Goal: Contribute content: Add original content to the website for others to see

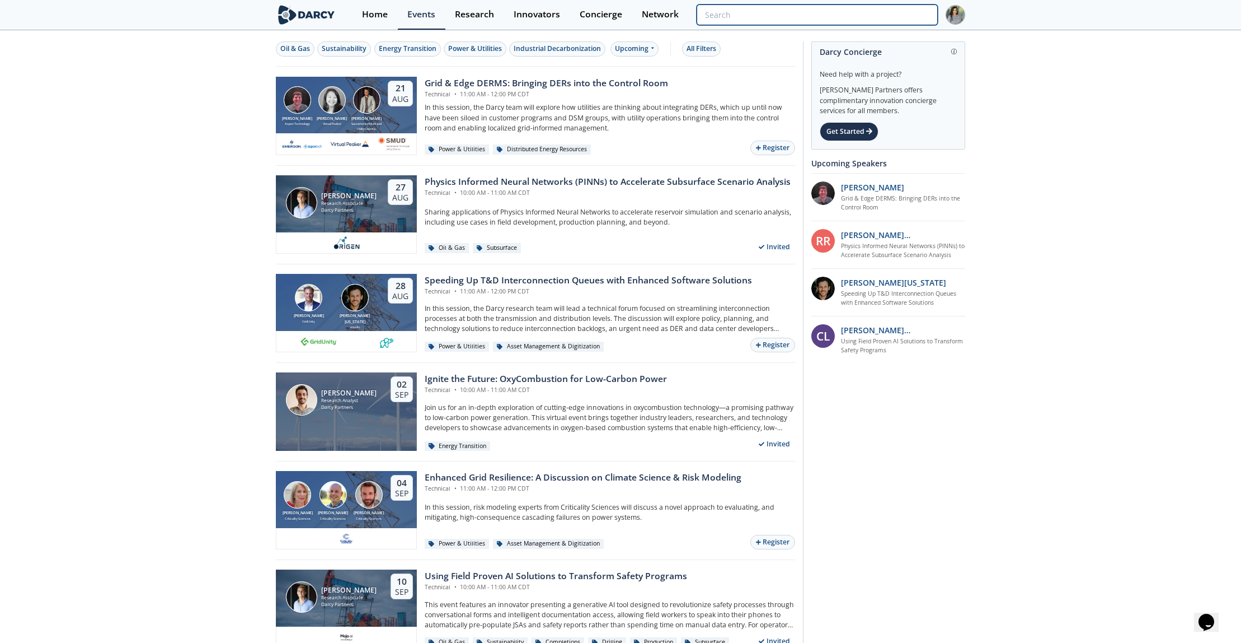
click at [888, 20] on input "search" at bounding box center [817, 14] width 241 height 21
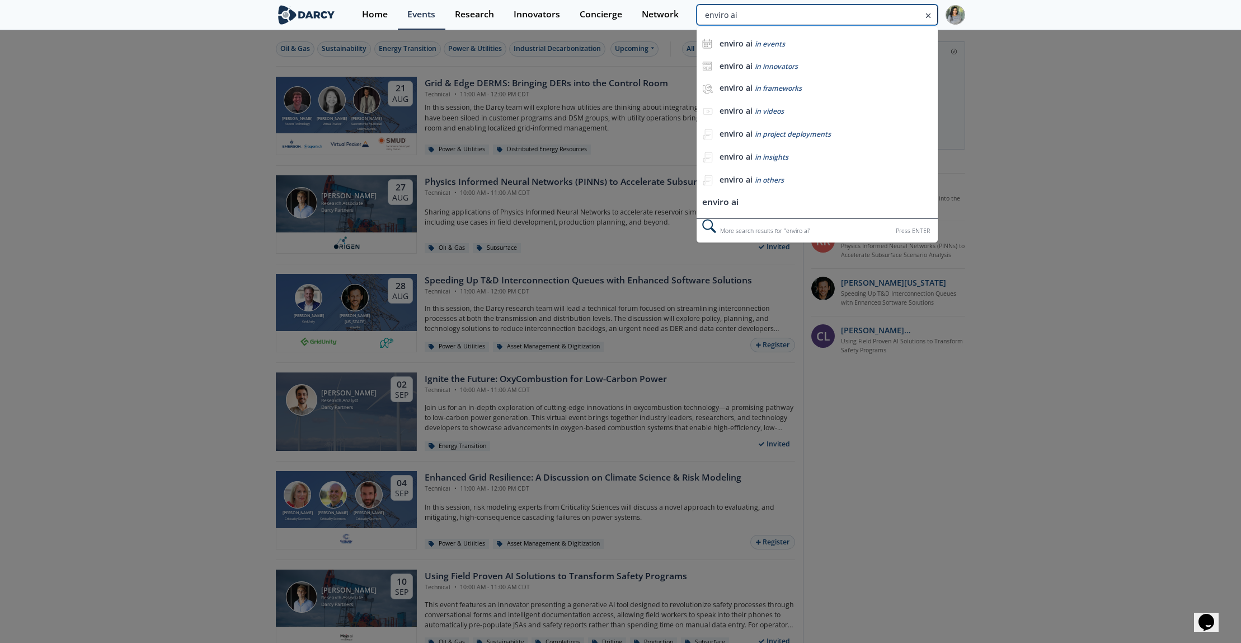
type input "enviro ai"
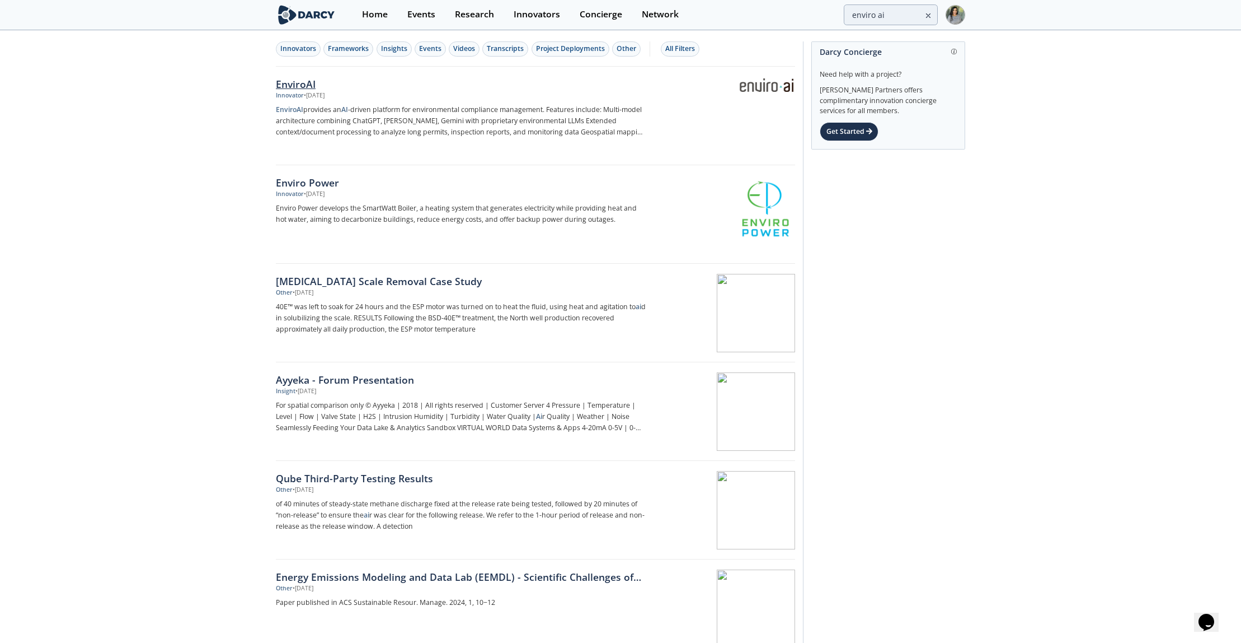
click at [290, 82] on div "EnviroAI" at bounding box center [461, 84] width 371 height 15
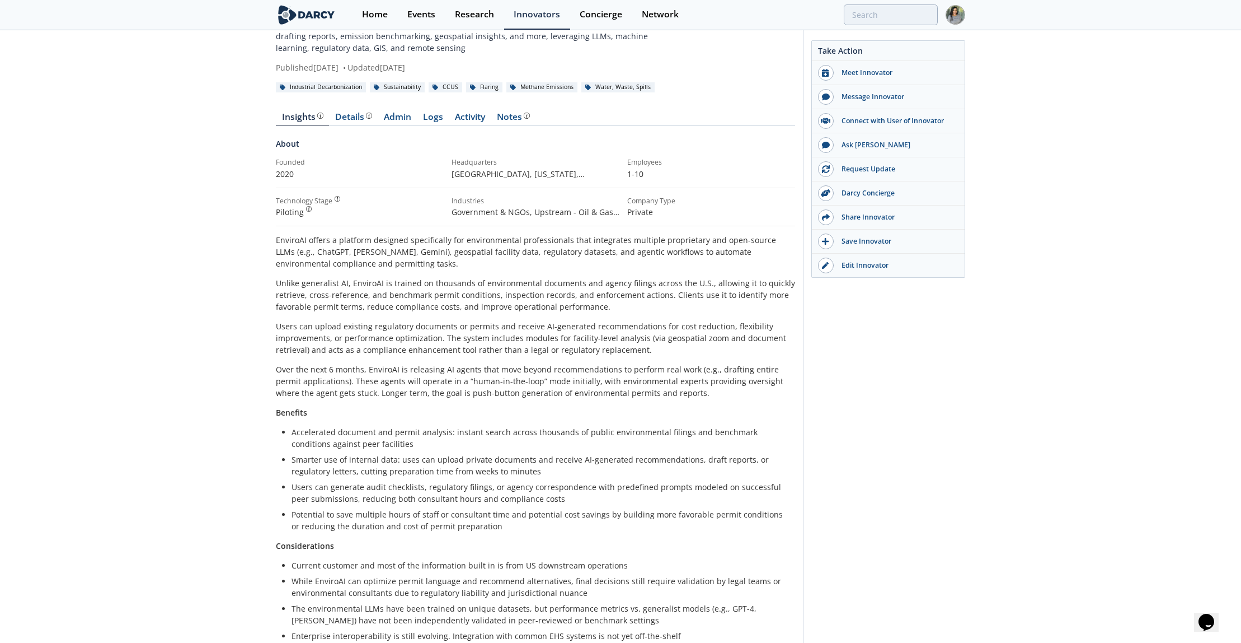
scroll to position [59, 0]
click at [338, 120] on div "Details" at bounding box center [353, 120] width 37 height 9
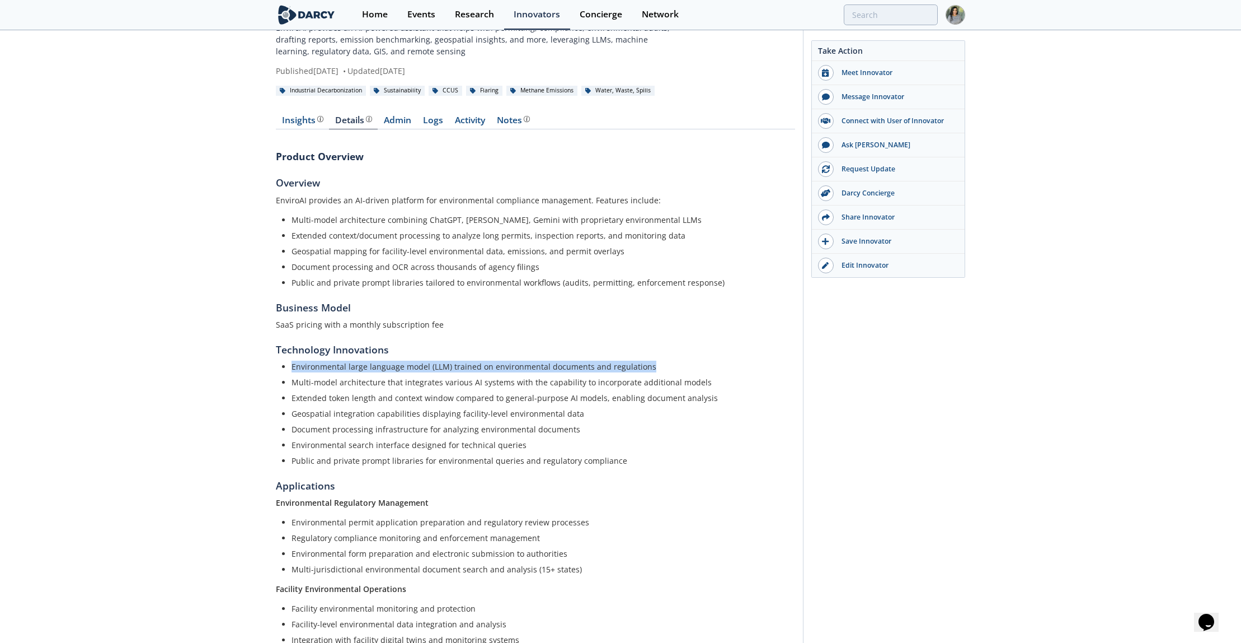
drag, startPoint x: 293, startPoint y: 367, endPoint x: 681, endPoint y: 357, distance: 388.0
click at [681, 357] on section "Technology Innovations Environmental large language model (LLM) trained on envi…" at bounding box center [535, 404] width 519 height 124
click at [282, 466] on div "Product Overview Overview EnviroAI provides an AI-driven platform for environme…" at bounding box center [535, 446] width 519 height 618
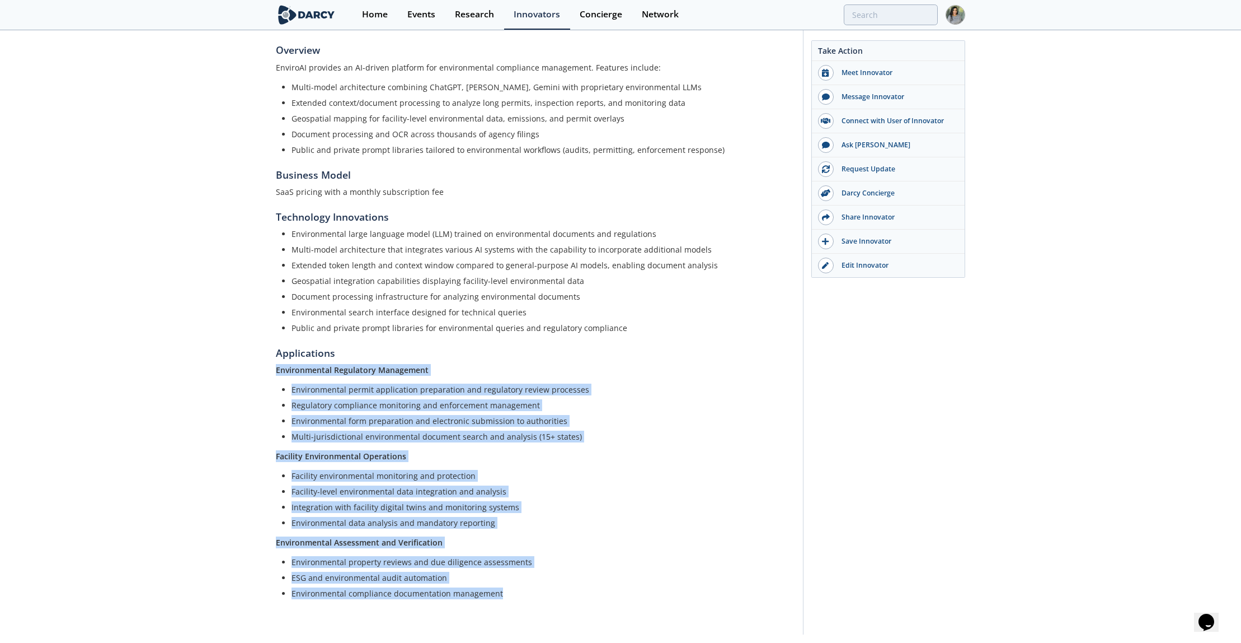
scroll to position [226, 0]
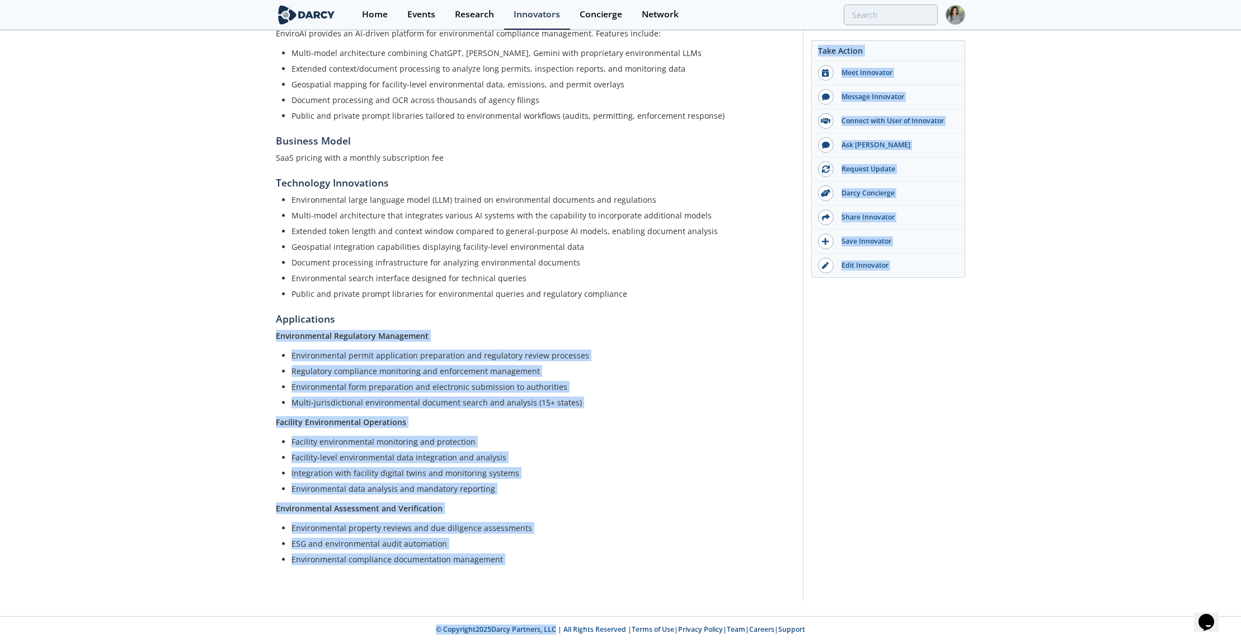
drag, startPoint x: 269, startPoint y: 371, endPoint x: 547, endPoint y: 653, distance: 396.2
click at [547, 417] on html "Home Events Research Innovators Concierge Network EnviroAI" at bounding box center [620, 95] width 1241 height 643
click at [452, 539] on li "ESG and environmental audit automation" at bounding box center [540, 543] width 496 height 12
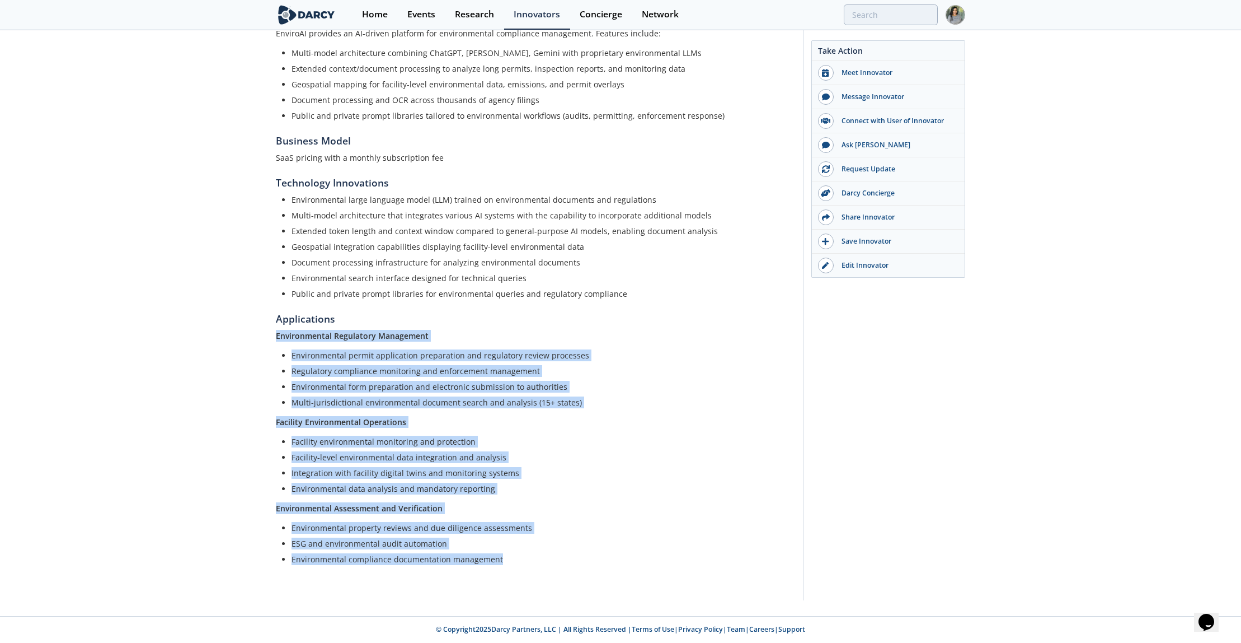
drag, startPoint x: 523, startPoint y: 561, endPoint x: 259, endPoint y: 327, distance: 352.5
click at [259, 327] on div "EnviroAI EnviroAI provides an AI‑powered assistant that helps with permitting, …" at bounding box center [620, 211] width 1241 height 810
copy div "Environmental Regulatory Management Environmental permit application preparatio…"
click at [421, 15] on div "Events" at bounding box center [421, 14] width 28 height 9
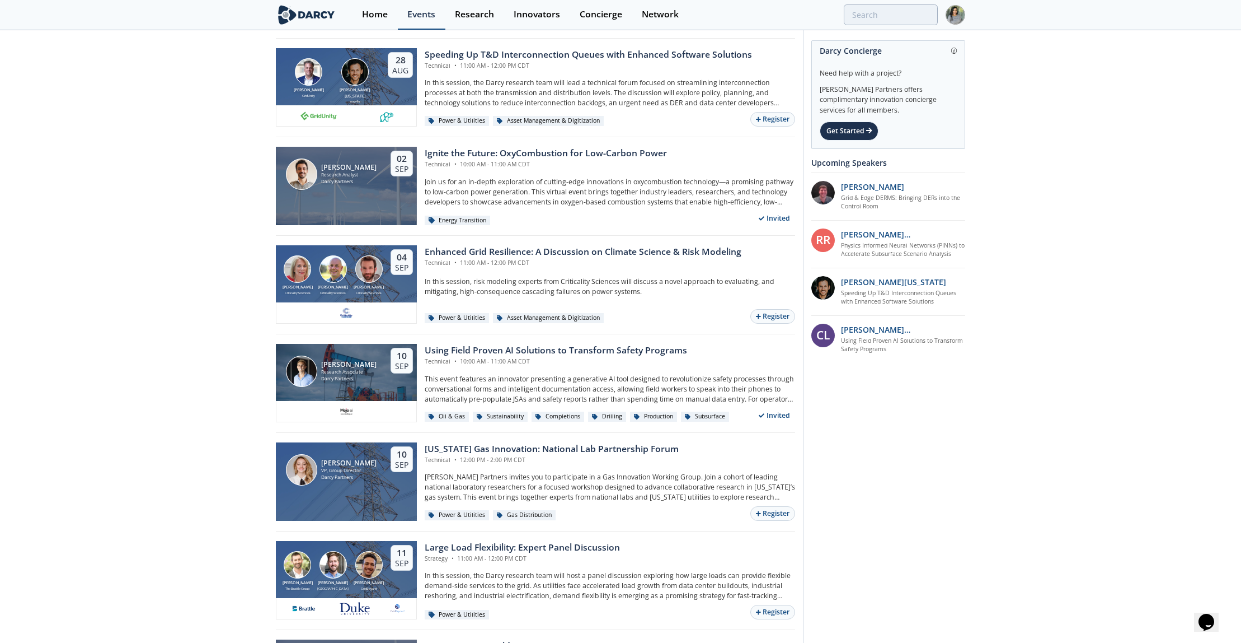
click at [416, 22] on link "Events" at bounding box center [422, 15] width 48 height 30
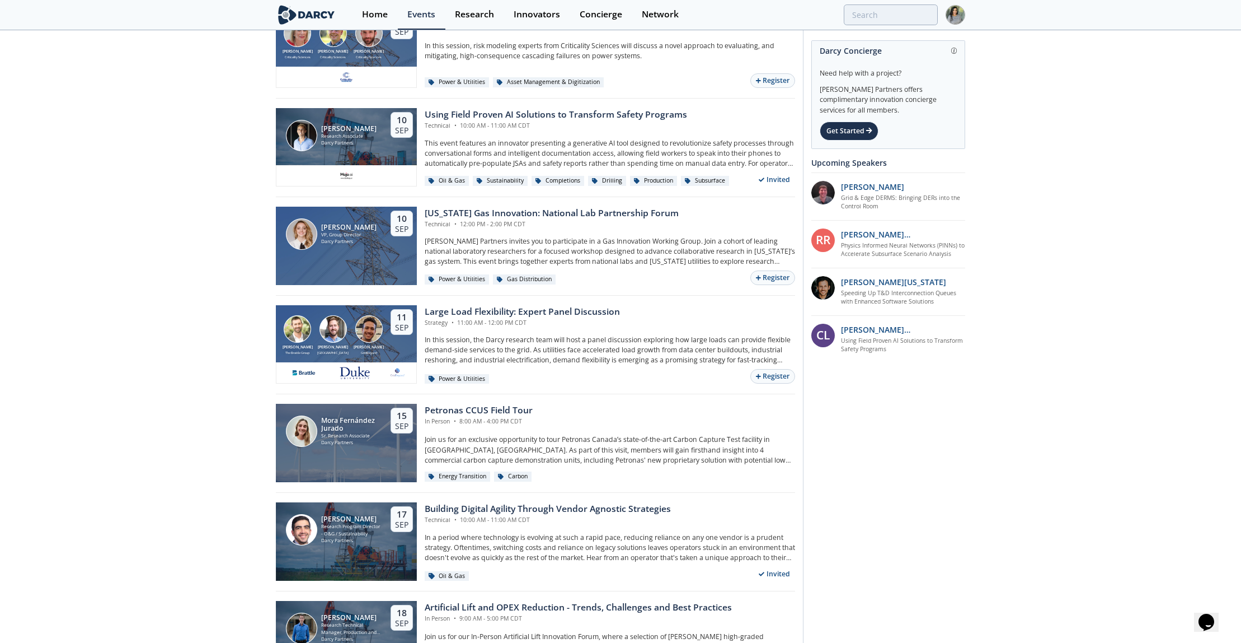
scroll to position [462, 0]
click at [450, 508] on div "Building Digital Agility Through Vendor Agnostic Strategies" at bounding box center [548, 507] width 246 height 13
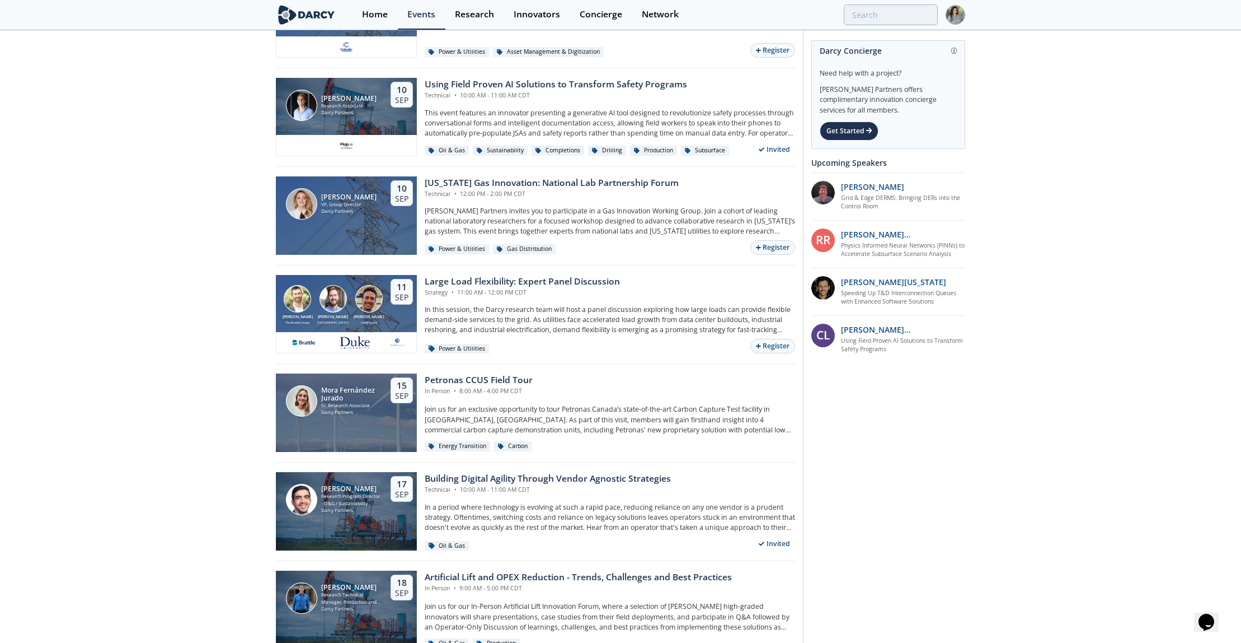
scroll to position [494, 0]
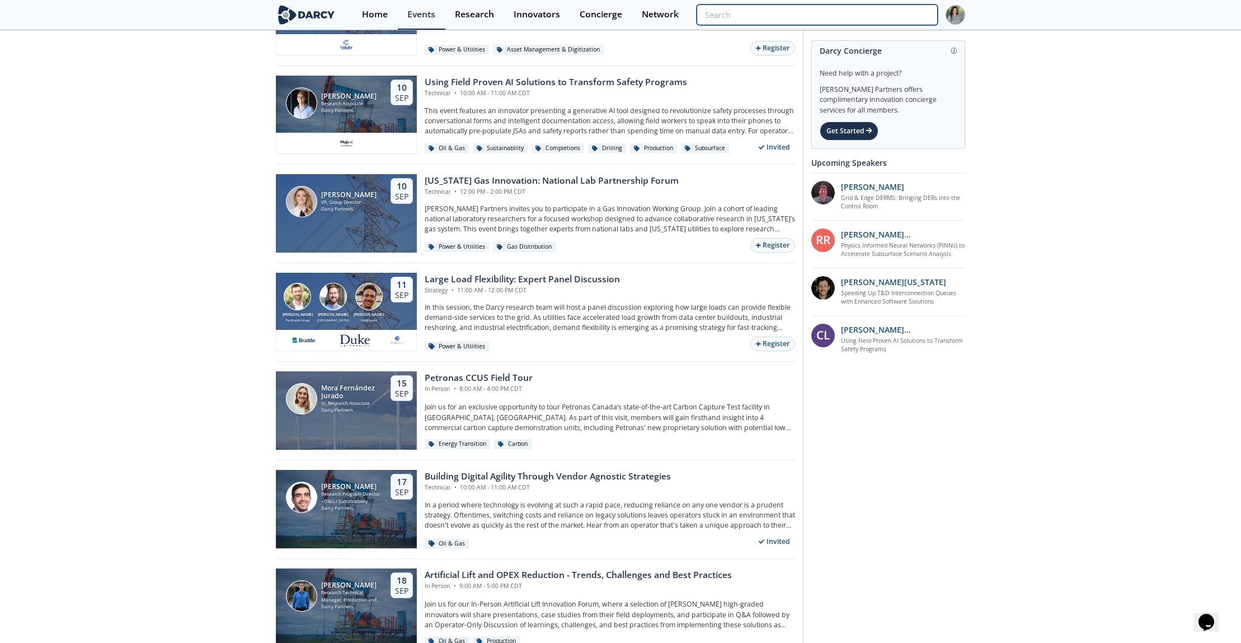
click at [878, 13] on input "search" at bounding box center [817, 14] width 241 height 21
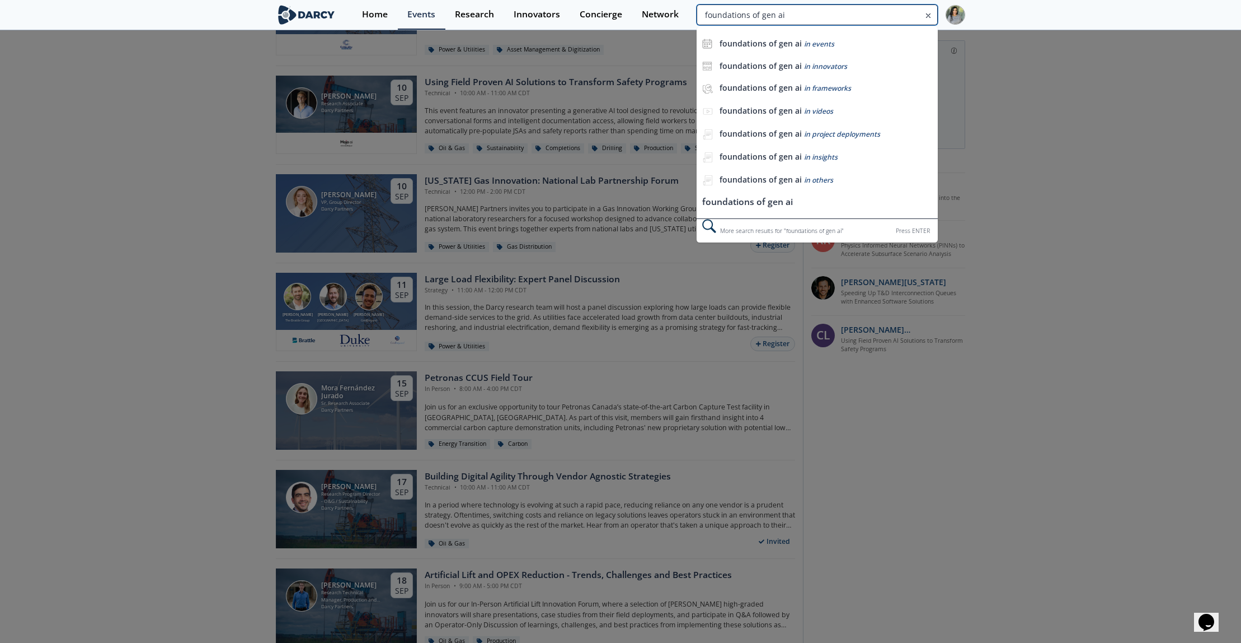
type input "foundations of gen ai"
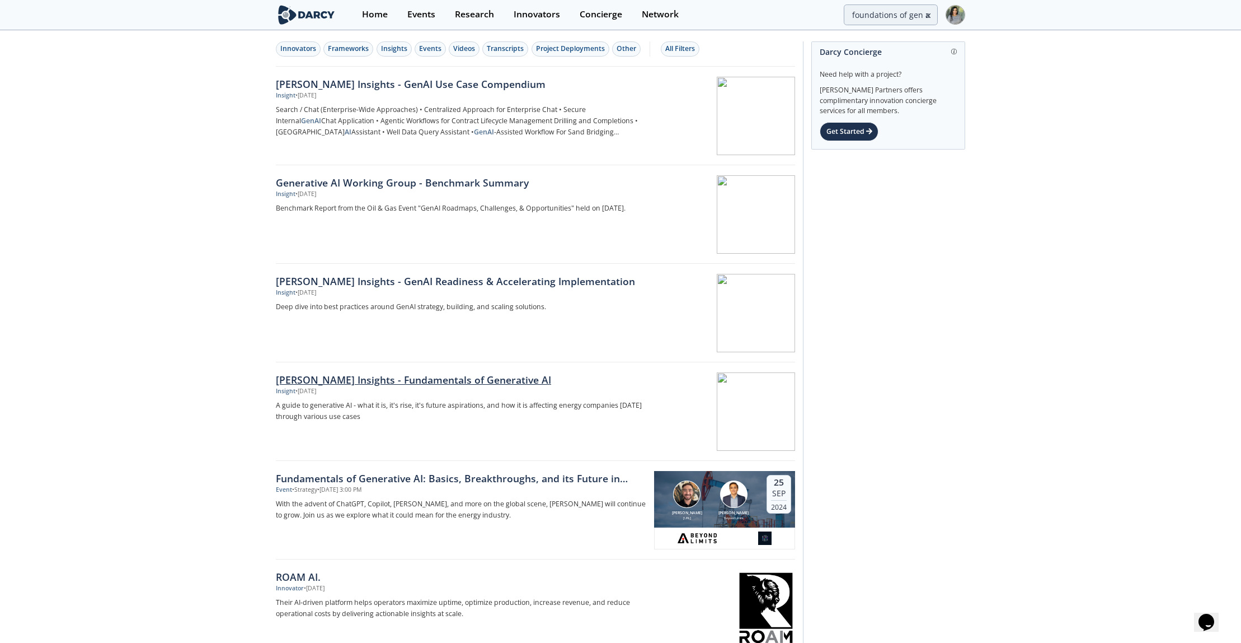
click at [376, 374] on div "Darcy Insights - Fundamentals of Generative AI" at bounding box center [461, 379] width 371 height 15
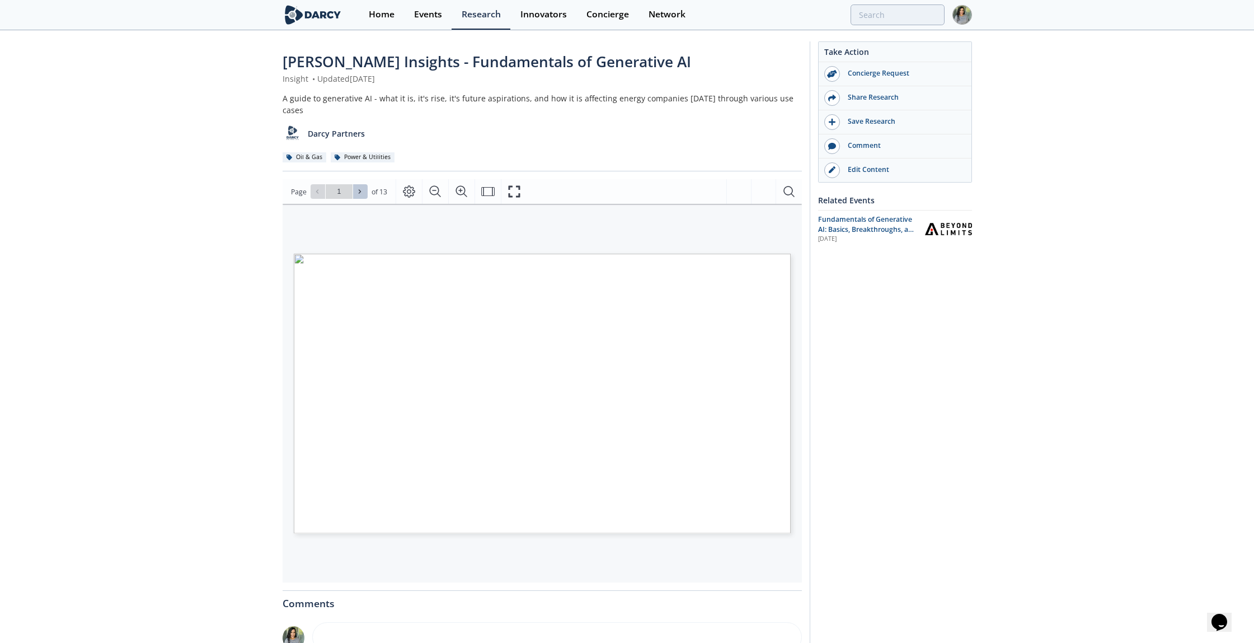
click at [357, 188] on icon at bounding box center [360, 191] width 7 height 7
type input "2"
click at [357, 188] on icon at bounding box center [360, 191] width 7 height 7
type input "4"
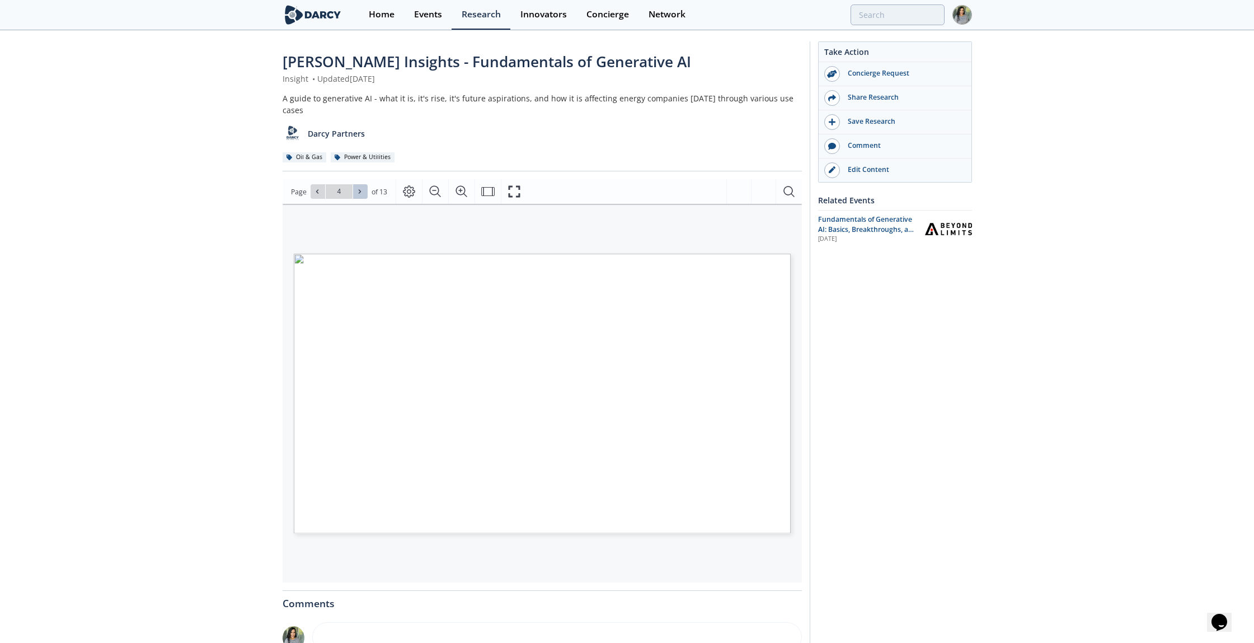
click at [357, 188] on icon at bounding box center [360, 191] width 7 height 7
type input "5"
click at [512, 186] on icon "Fullscreen" at bounding box center [515, 192] width 12 height 12
click at [363, 179] on div "Page Go to Page 7 of 13 7 / 13" at bounding box center [542, 191] width 519 height 25
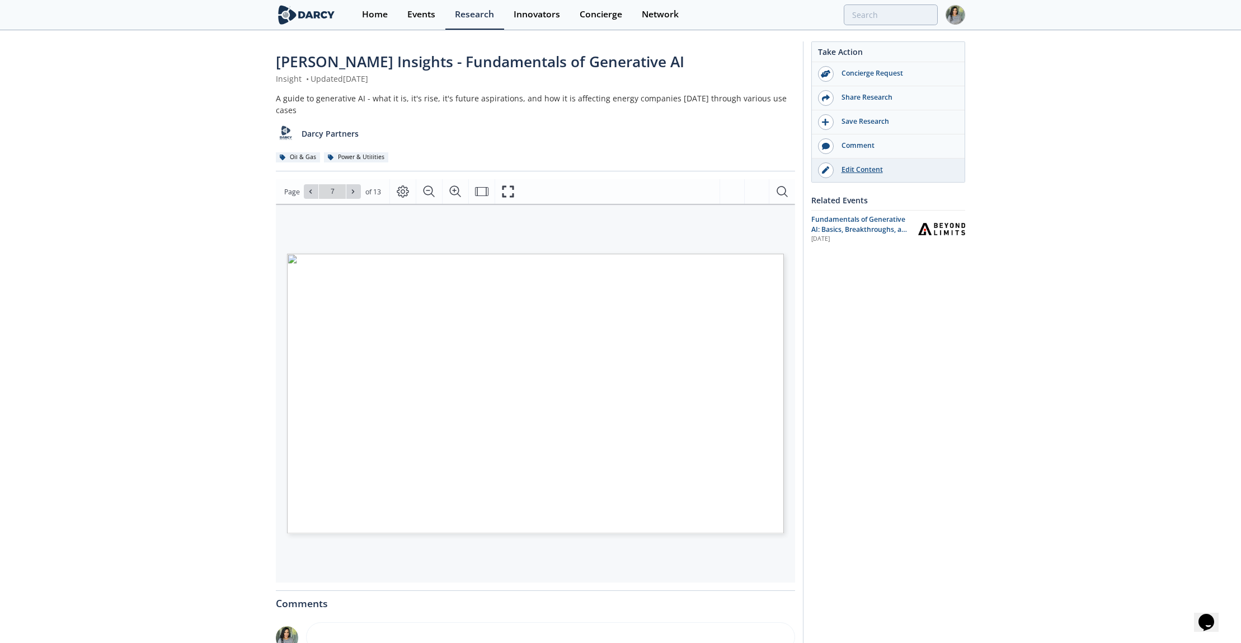
click at [865, 170] on div "Edit Content" at bounding box center [896, 170] width 125 height 10
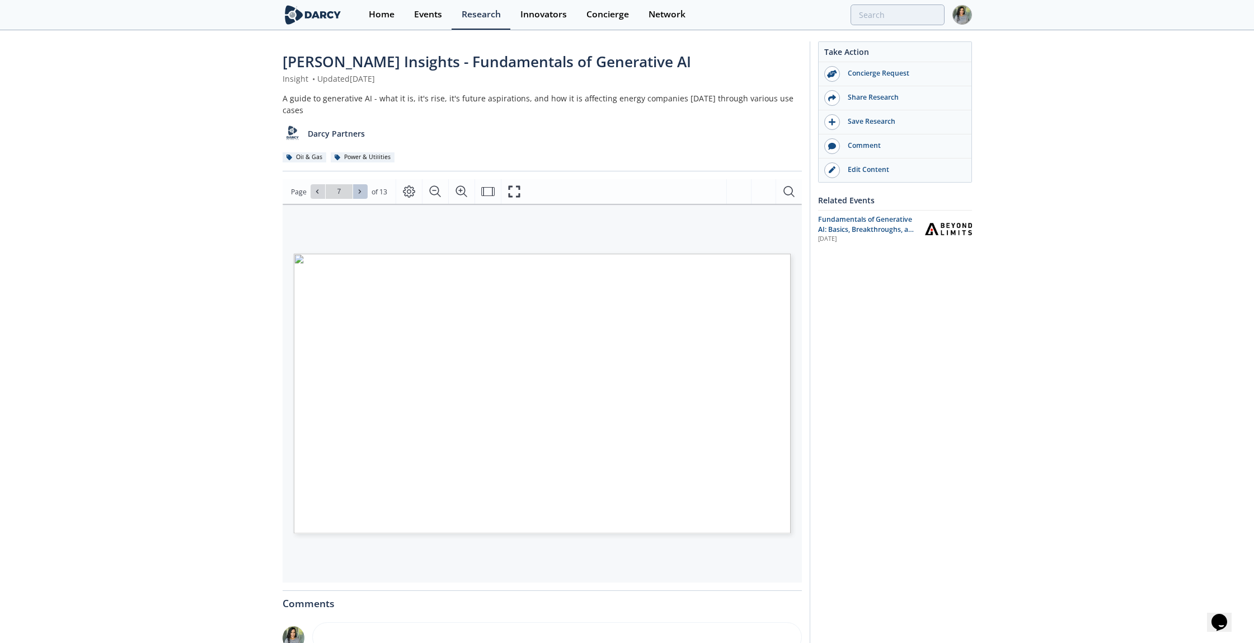
click at [362, 188] on icon at bounding box center [360, 191] width 7 height 7
type input "8"
click at [362, 188] on icon at bounding box center [360, 191] width 7 height 7
click at [357, 188] on icon at bounding box center [360, 191] width 7 height 7
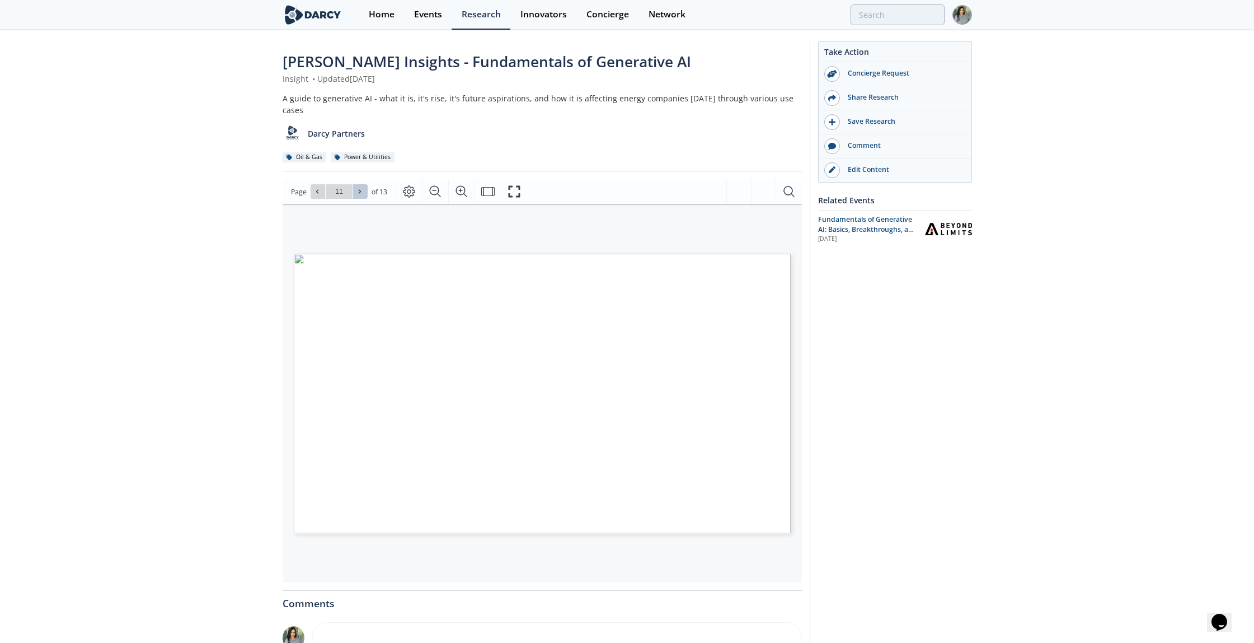
click at [355, 184] on button at bounding box center [360, 191] width 15 height 15
click at [307, 184] on span "Go to Page 12" at bounding box center [339, 191] width 65 height 15
click at [312, 184] on button at bounding box center [318, 191] width 15 height 15
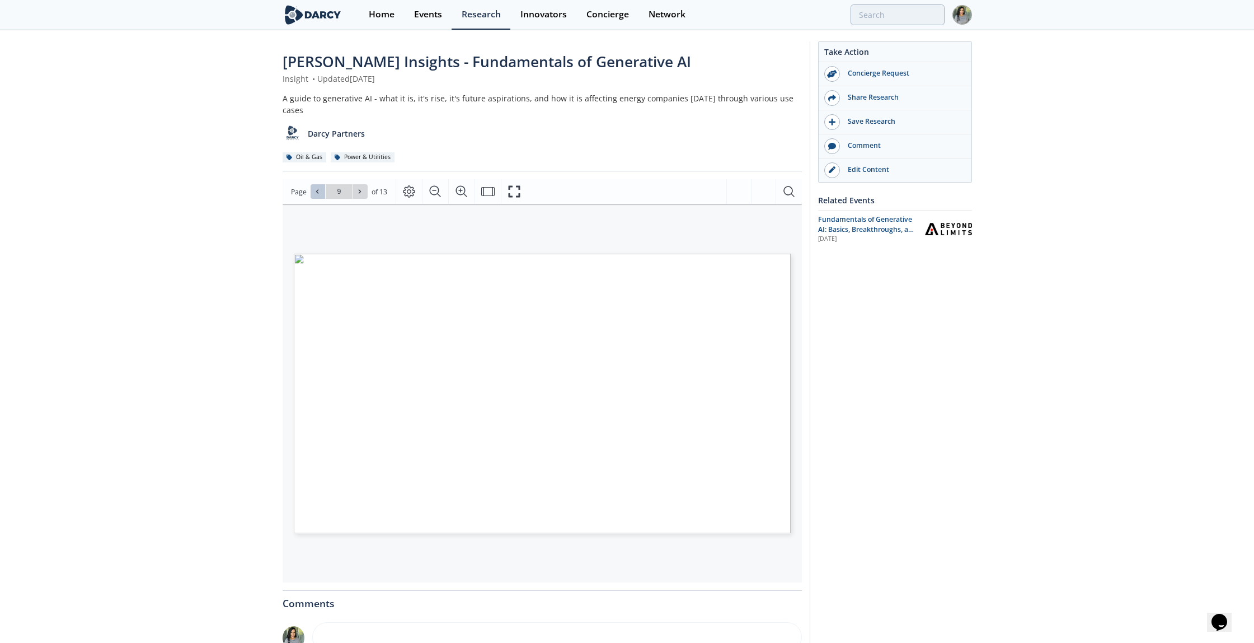
click at [311, 184] on button at bounding box center [318, 191] width 15 height 15
type input "8"
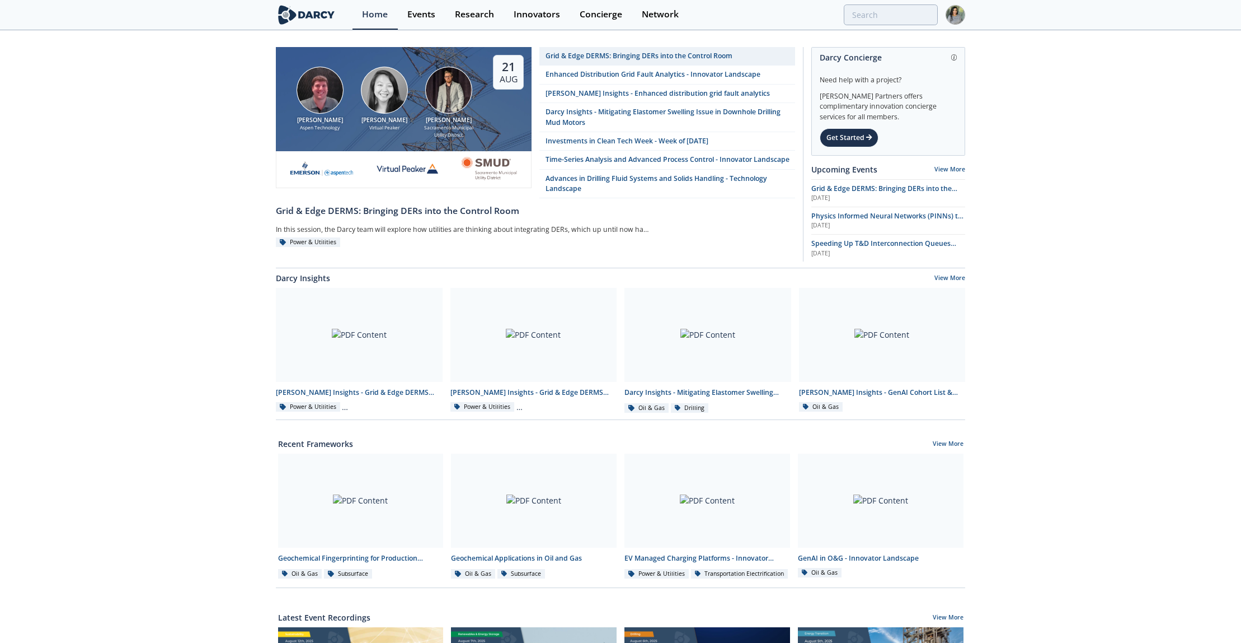
click at [950, 11] on img at bounding box center [956, 15] width 20 height 20
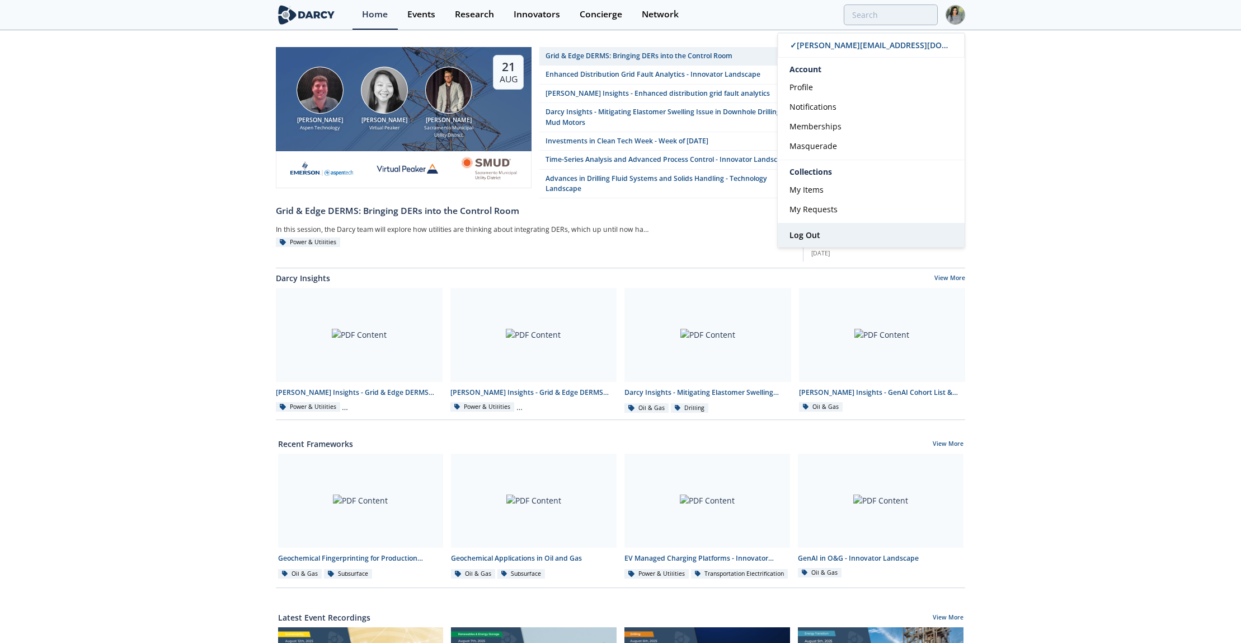
click at [822, 224] on link "Log Out" at bounding box center [871, 235] width 187 height 24
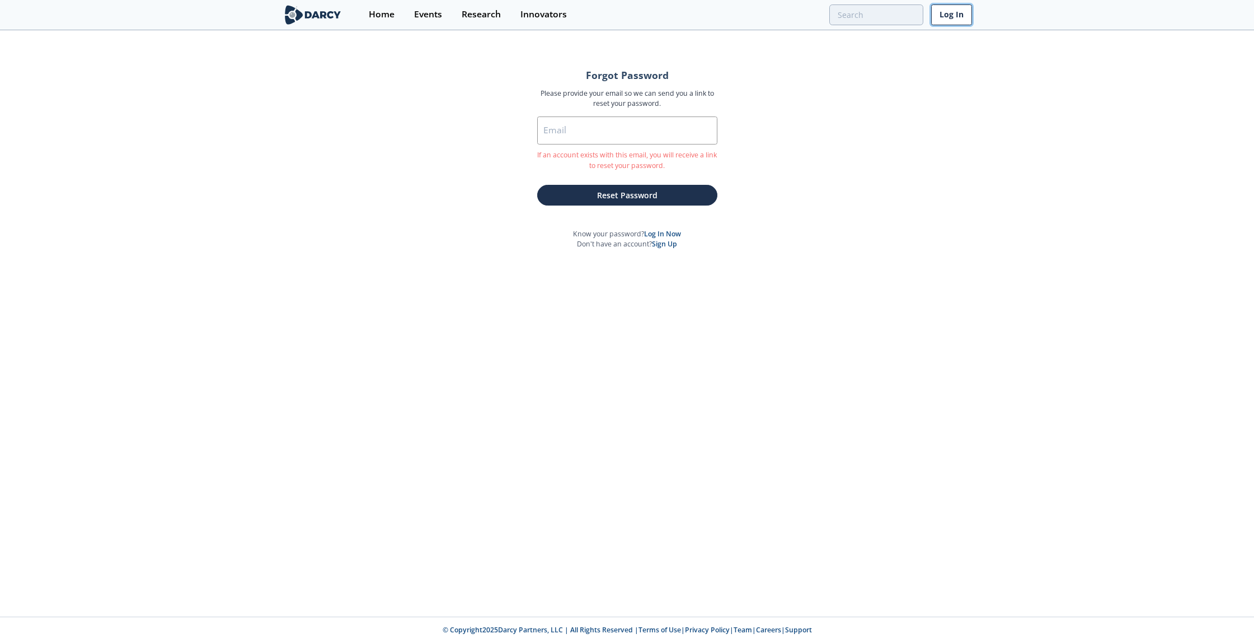
click at [962, 13] on link "Log In" at bounding box center [951, 14] width 41 height 21
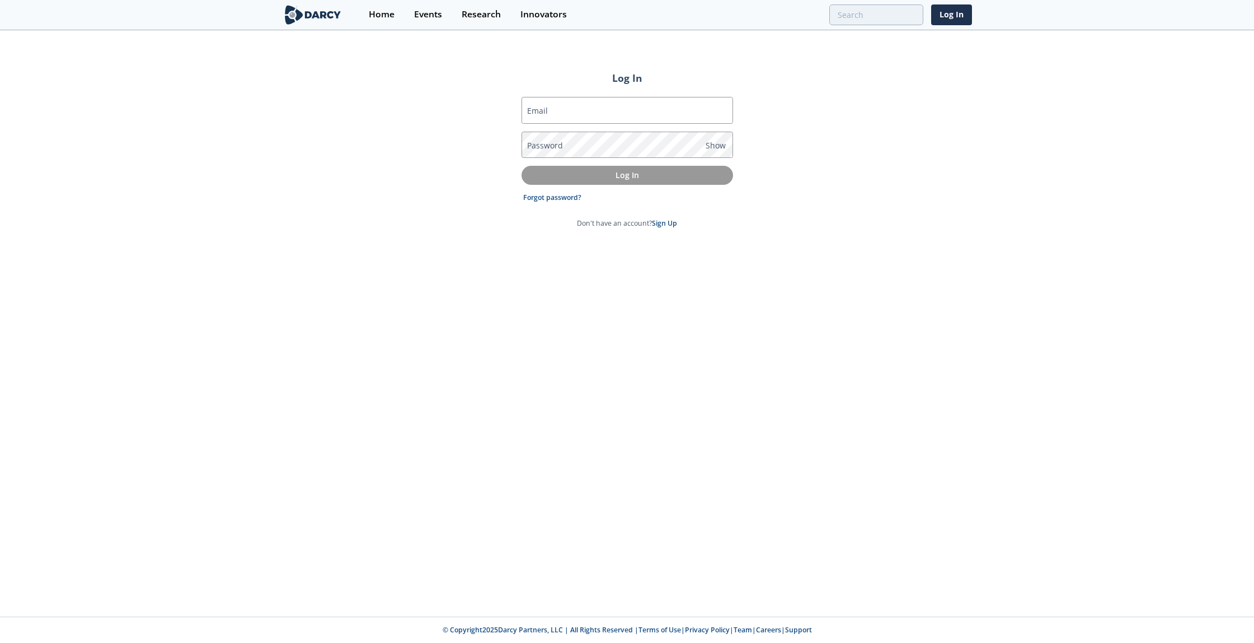
type input "marelyn@darcypartners.com"
click at [713, 146] on span "Show" at bounding box center [716, 145] width 20 height 12
click at [1165, 79] on div "Log In Email marelyn@darcypartners.com Password Hide Log In Forgot password? Do…" at bounding box center [627, 323] width 1254 height 585
click at [499, 246] on div "Log In Email marelyn@darcypartners.com Password Hide Log In Forgot password? Do…" at bounding box center [627, 323] width 1254 height 585
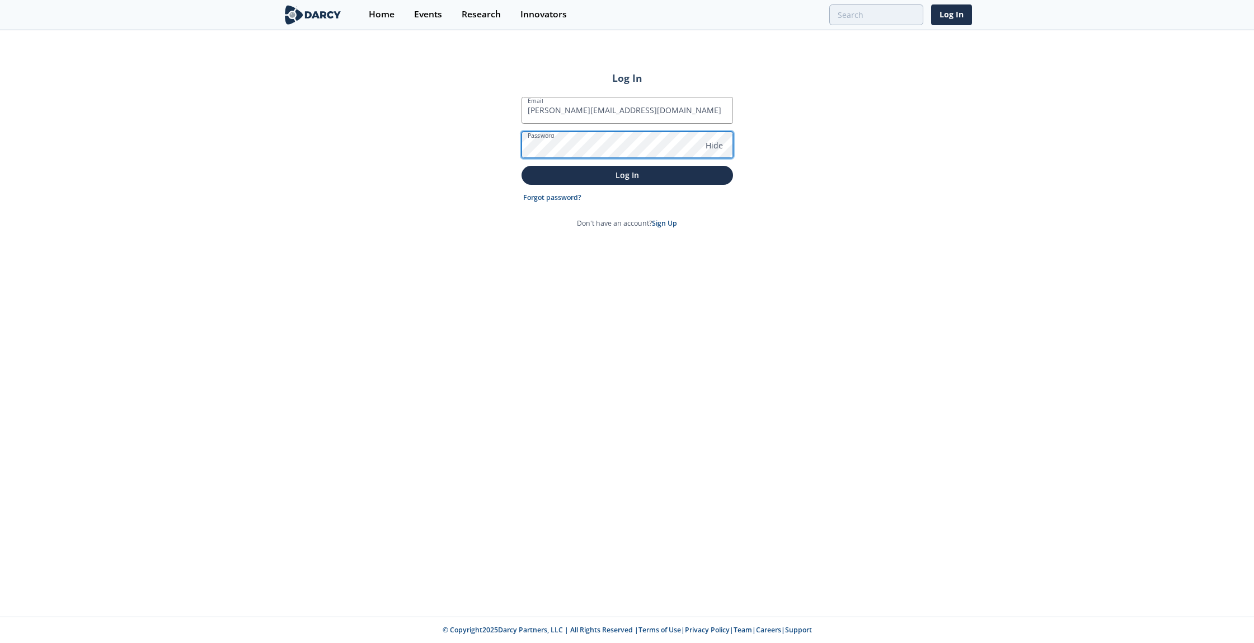
click at [383, 153] on div "Log In Email marelyn@darcypartners.com Password Hide Log In Forgot password? Do…" at bounding box center [627, 323] width 1254 height 585
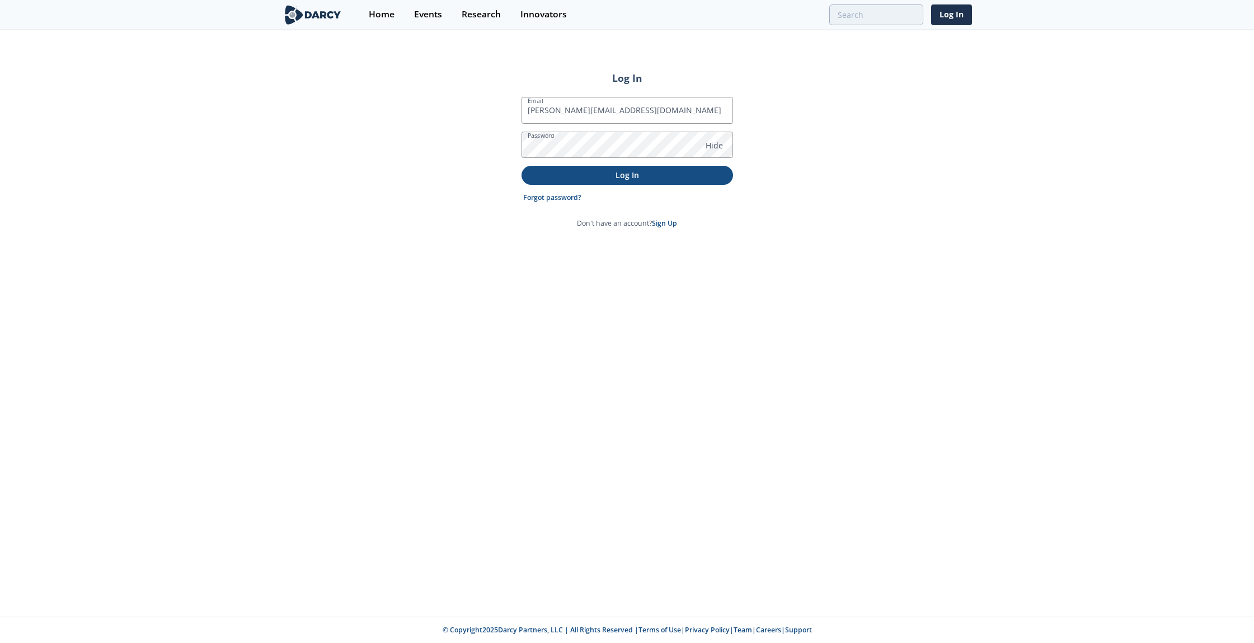
click at [542, 180] on button "Log In" at bounding box center [628, 175] width 212 height 18
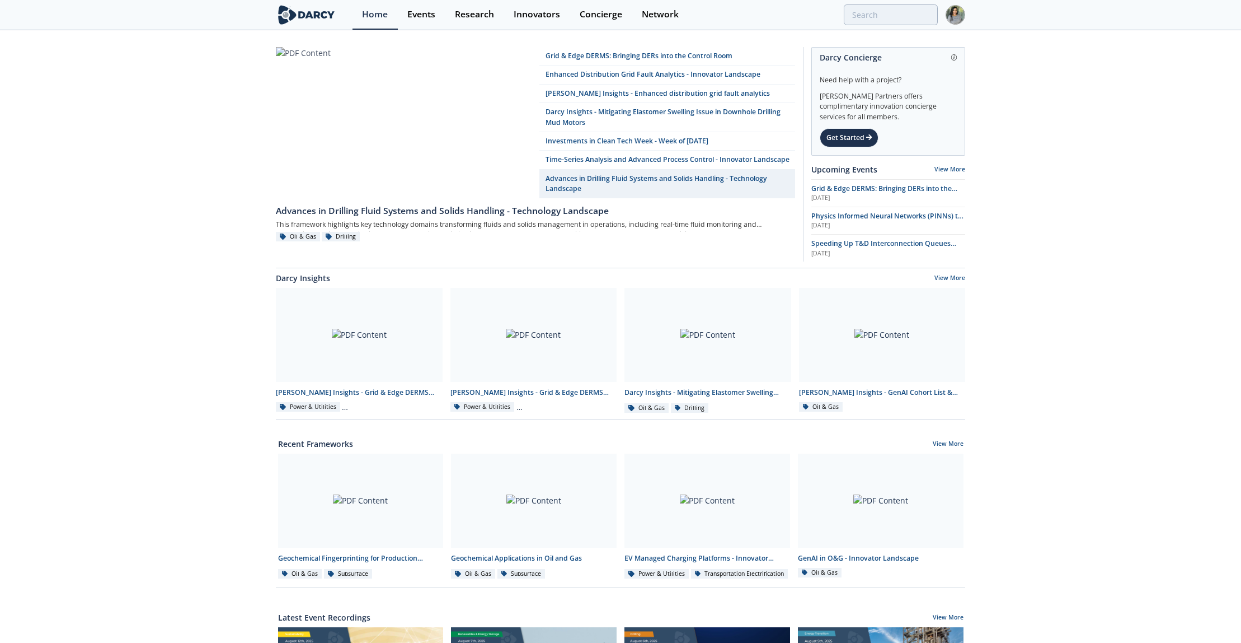
click at [96, 260] on div "Grid & Edge DERMS: Bringing DERs into the Control Room Enhanced Distribution Gr…" at bounding box center [620, 503] width 1241 height 945
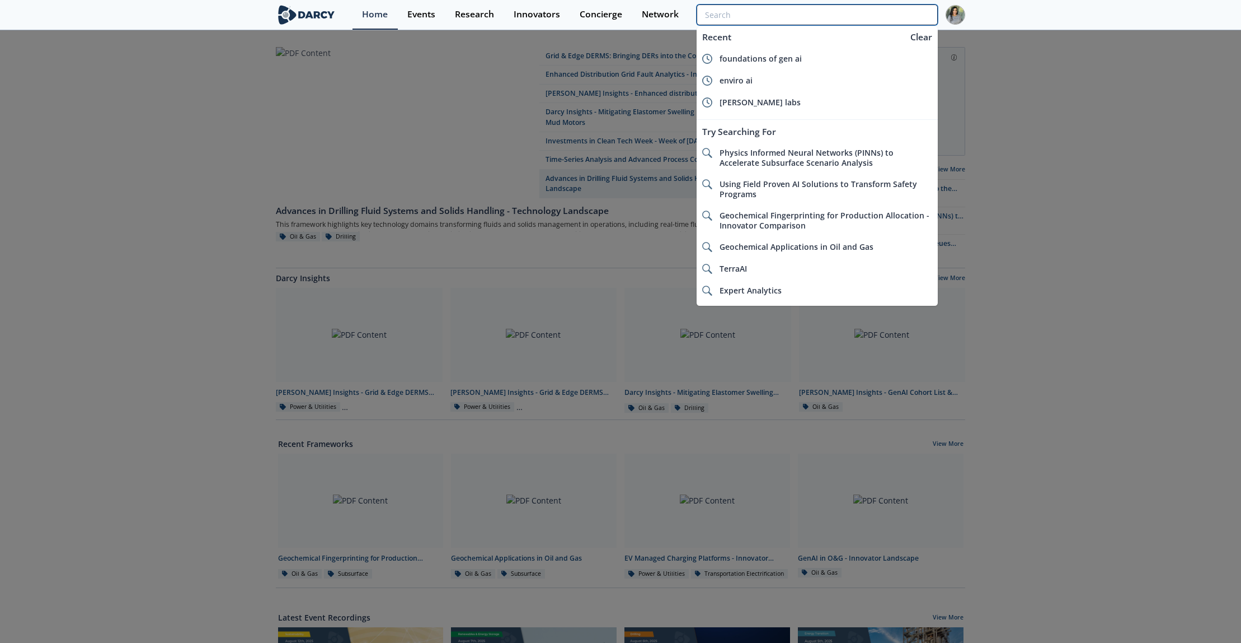
click at [905, 15] on input "search" at bounding box center [817, 14] width 241 height 21
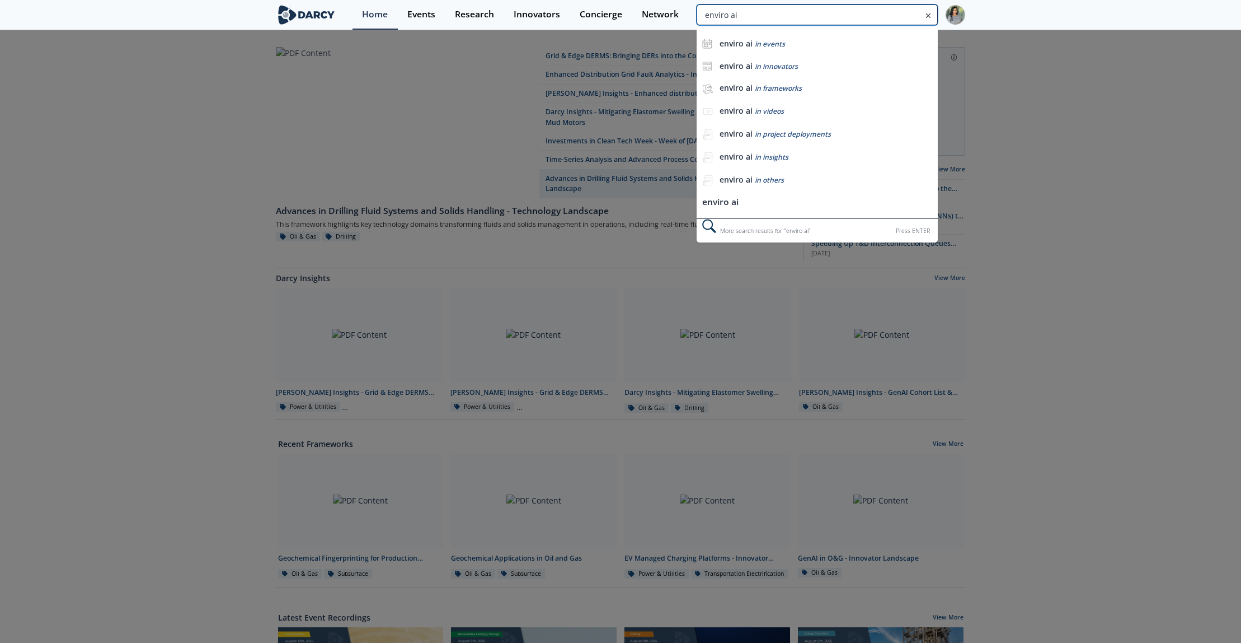
type input "enviro ai"
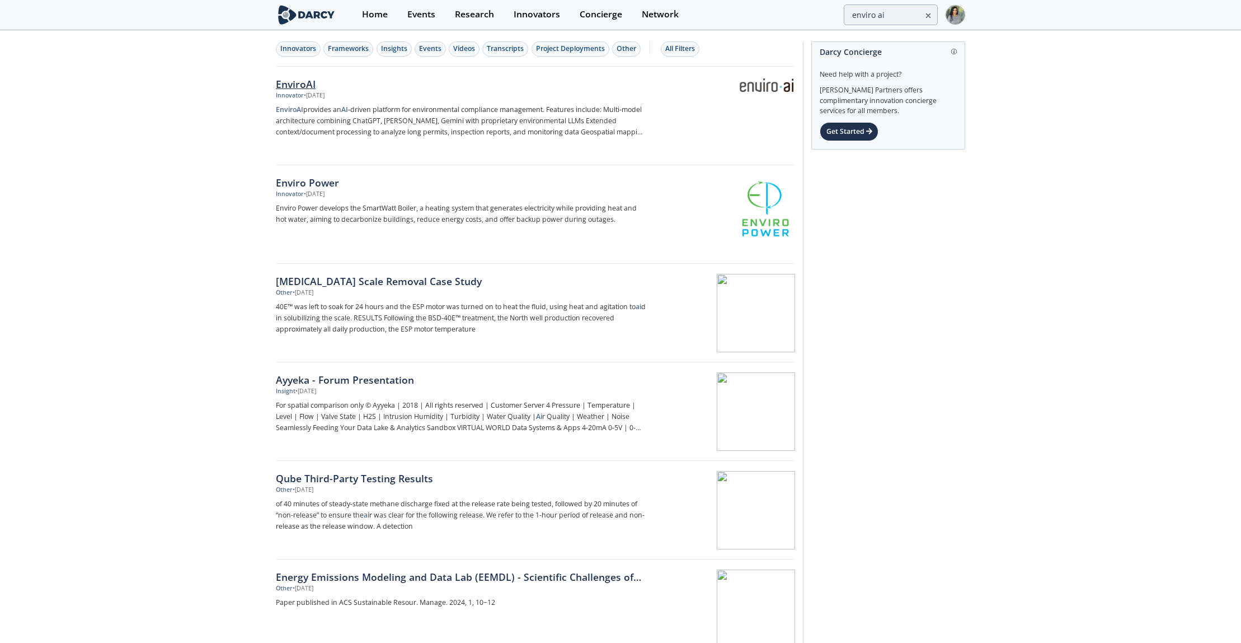
click at [301, 87] on div "EnviroAI" at bounding box center [461, 84] width 371 height 15
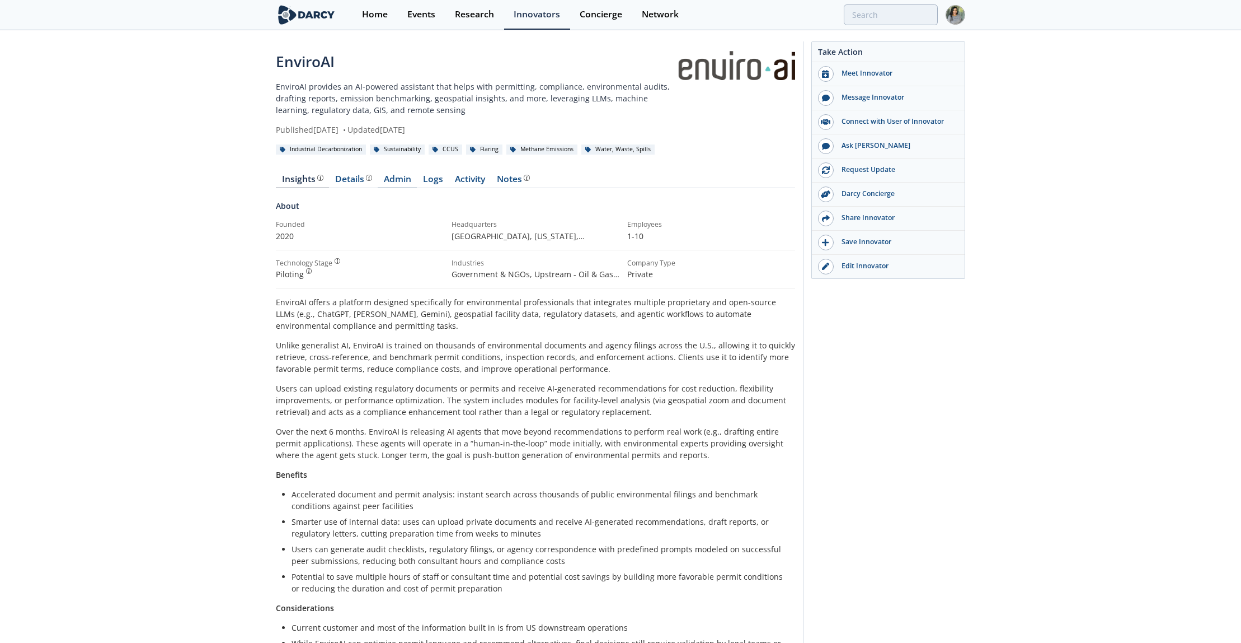
click at [397, 177] on link "Admin" at bounding box center [397, 181] width 39 height 13
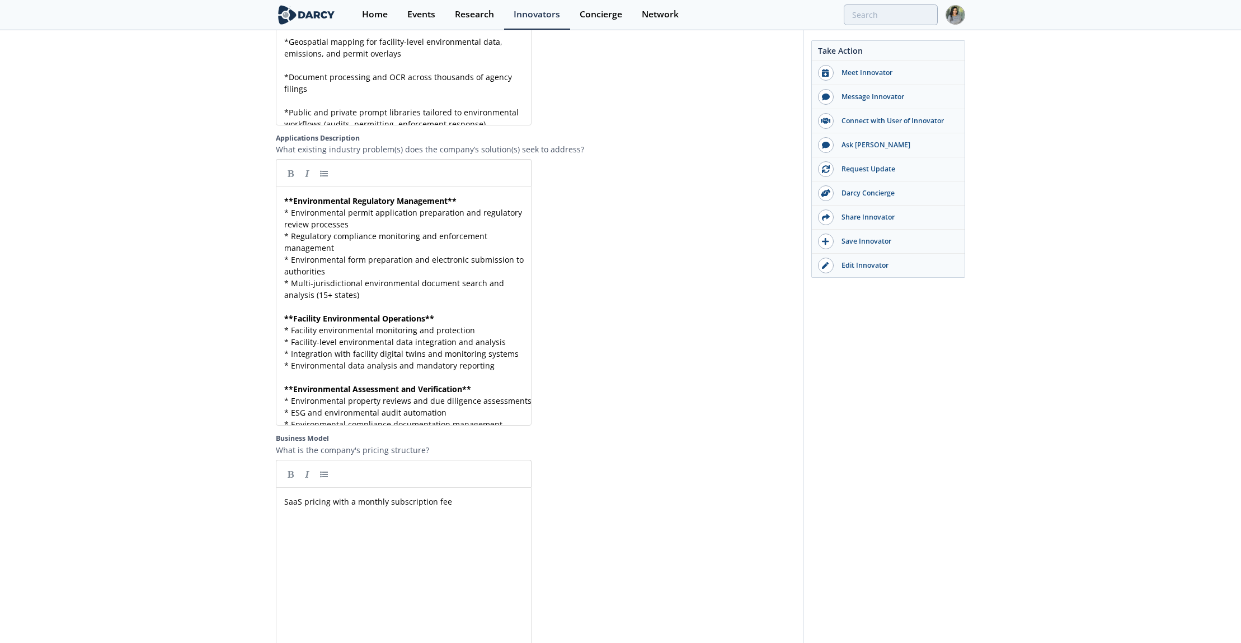
scroll to position [1523, 0]
click at [358, 253] on div "** Environmental Regulatory Management ** * Environmental permit application pr…" at bounding box center [410, 311] width 256 height 235
type textarea "**Environmental Regulatory Management** * Environmental permit application prep…"
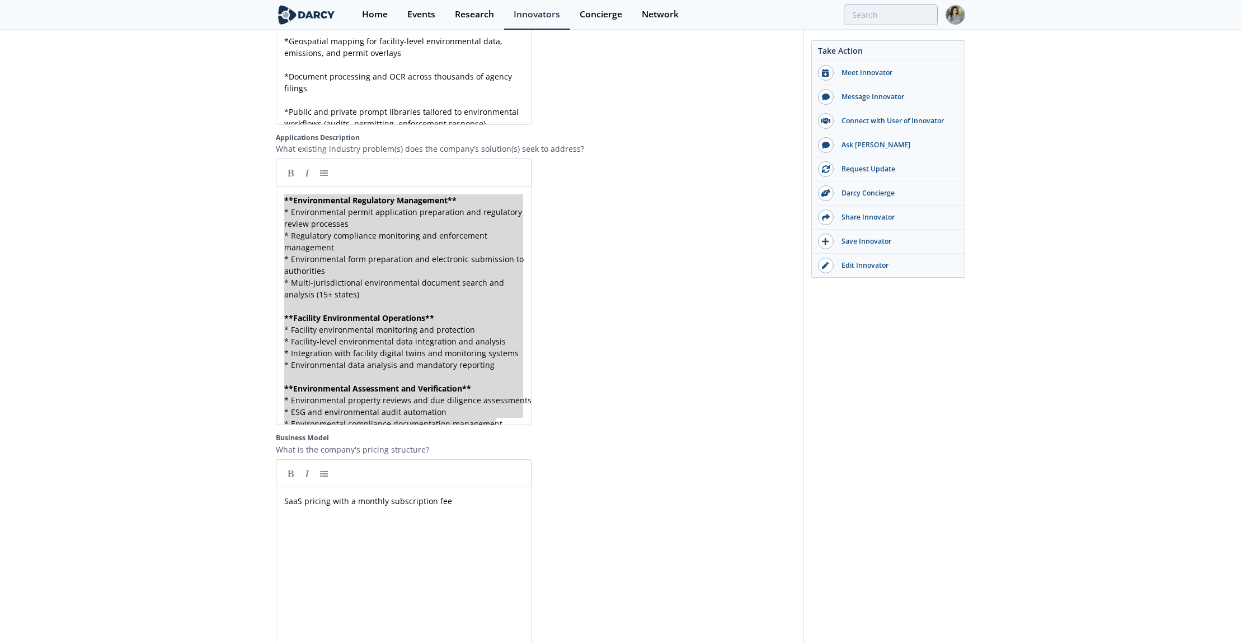
paste textarea
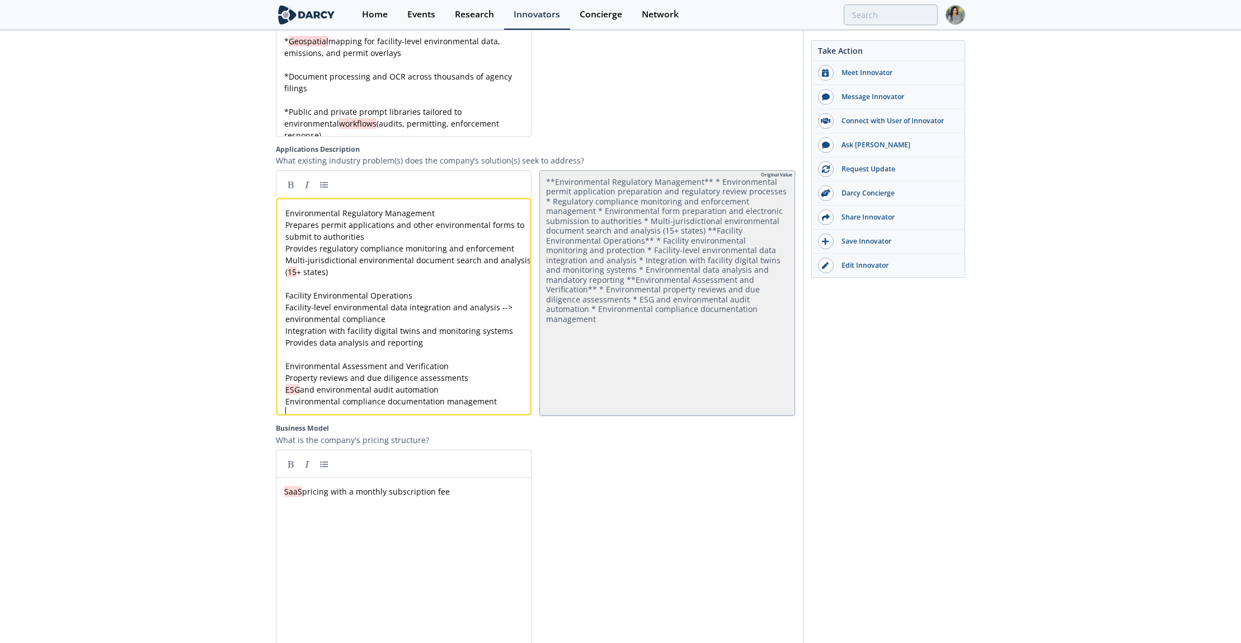
click at [321, 212] on div "xxxxxxxxxx Environmental Regulatory Management Prepares permit applications and…" at bounding box center [410, 313] width 254 height 212
type textarea "Environmental Regulatory Management"
click at [291, 179] on link at bounding box center [290, 184] width 17 height 17
click at [296, 226] on div "xxxxxxxxxx ** Environmental Regulatory Management ** Prepares permit applicatio…" at bounding box center [410, 313] width 254 height 212
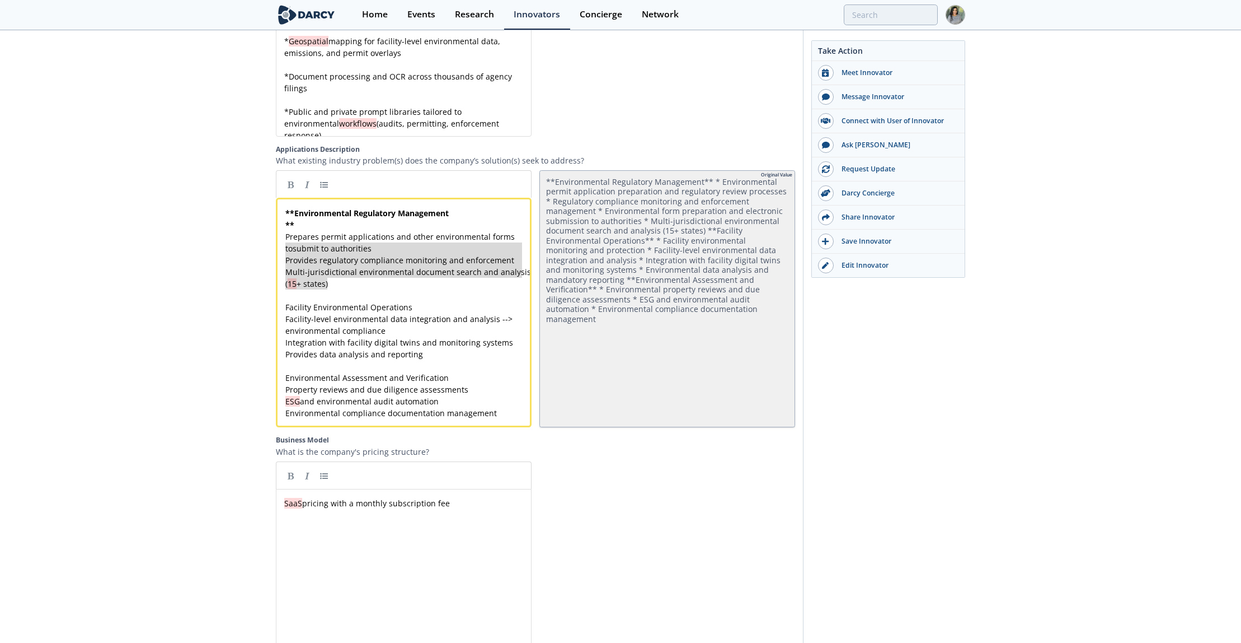
type textarea "Prepares permit applications and other environmental forms to submit to authori…"
drag, startPoint x: 345, startPoint y: 286, endPoint x: 273, endPoint y: 237, distance: 87.5
click at [328, 185] on link at bounding box center [324, 184] width 17 height 17
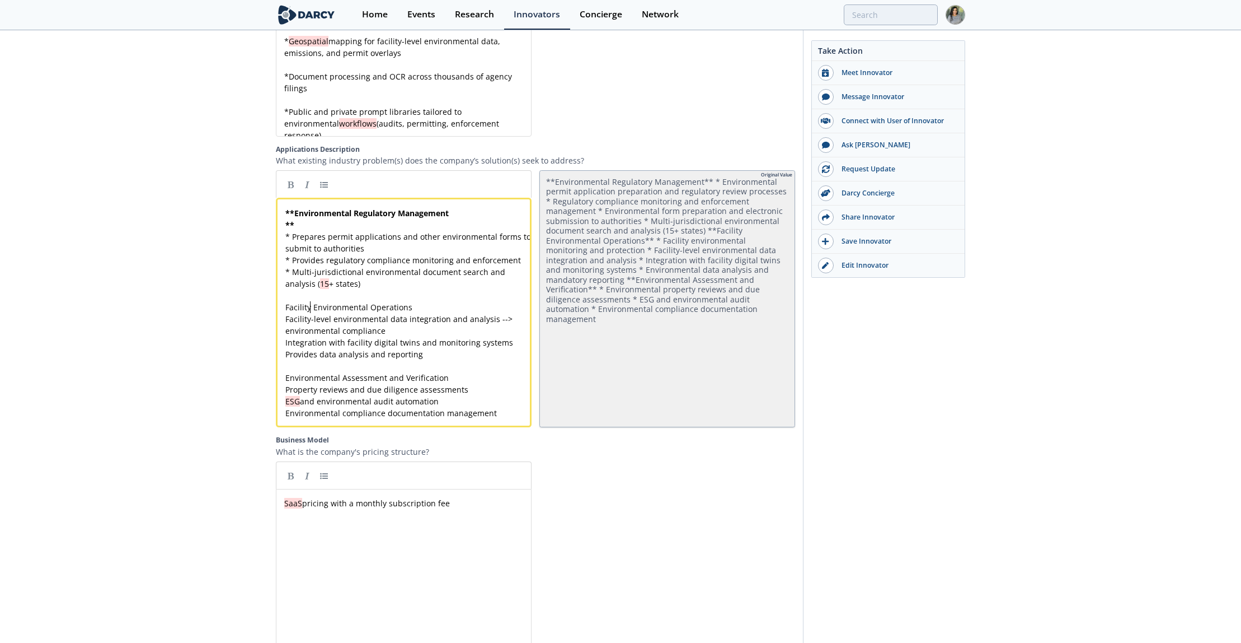
click at [310, 304] on span "Facility Environmental Operations" at bounding box center [348, 307] width 127 height 11
type textarea "Facility Environmental Operations"
click at [297, 185] on link at bounding box center [290, 184] width 17 height 17
click at [296, 323] on div "xxxxxxxxxx ** Environmental Regulatory Management ** * Prepares permit applicat…" at bounding box center [410, 318] width 254 height 223
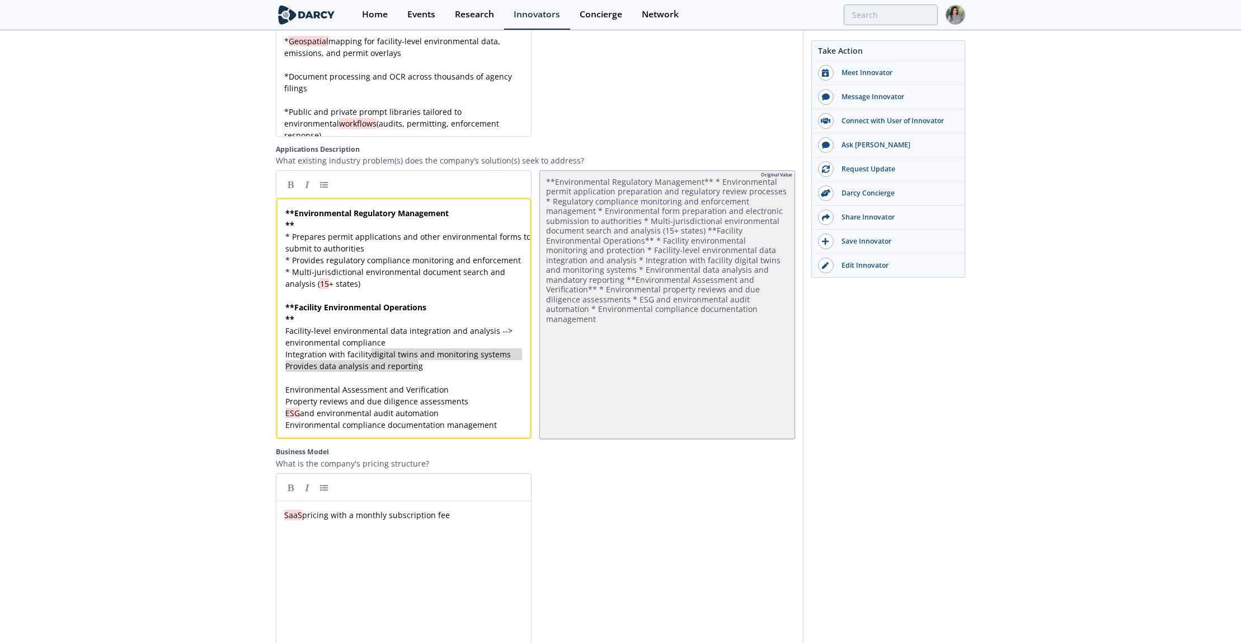
type textarea "Facility-level environmental data integration and analysis --> environmental co…"
drag, startPoint x: 437, startPoint y: 365, endPoint x: 273, endPoint y: 330, distance: 167.9
click at [326, 184] on link at bounding box center [324, 184] width 17 height 17
click at [337, 392] on div "xxxxxxxxxx ** Environmental Regulatory Management ** * Prepares permit applicat…" at bounding box center [410, 324] width 254 height 235
type textarea "Environmental Assessment and Verification"
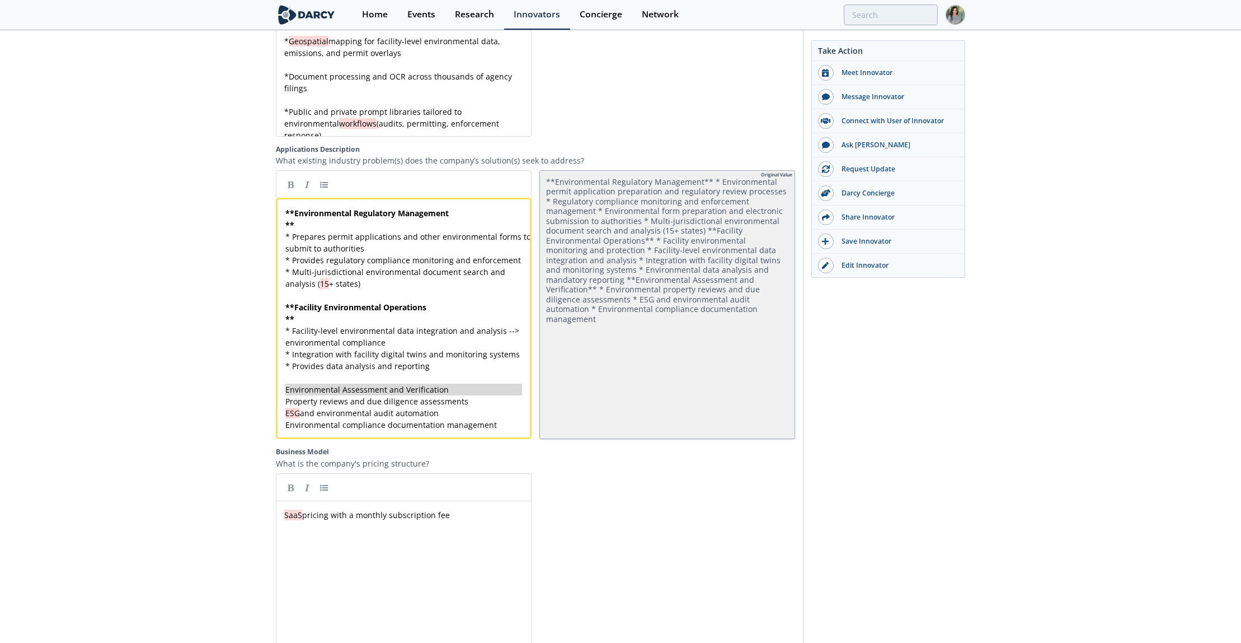
click at [288, 228] on span "**" at bounding box center [289, 224] width 9 height 11
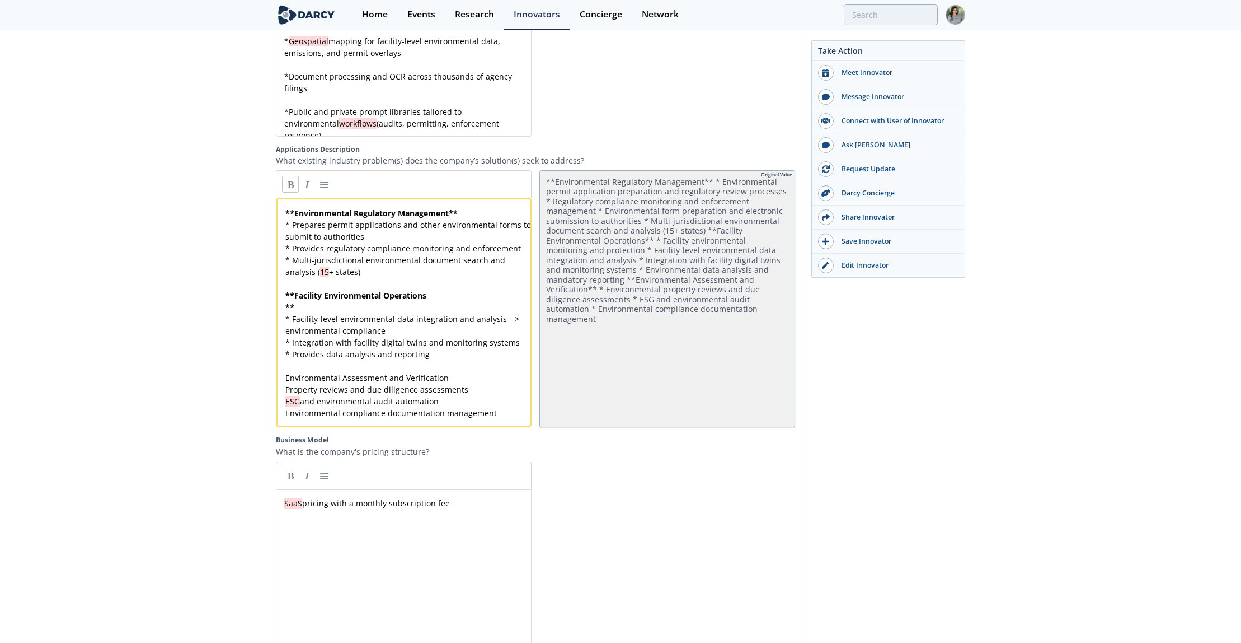
click at [288, 304] on span "**" at bounding box center [289, 307] width 9 height 11
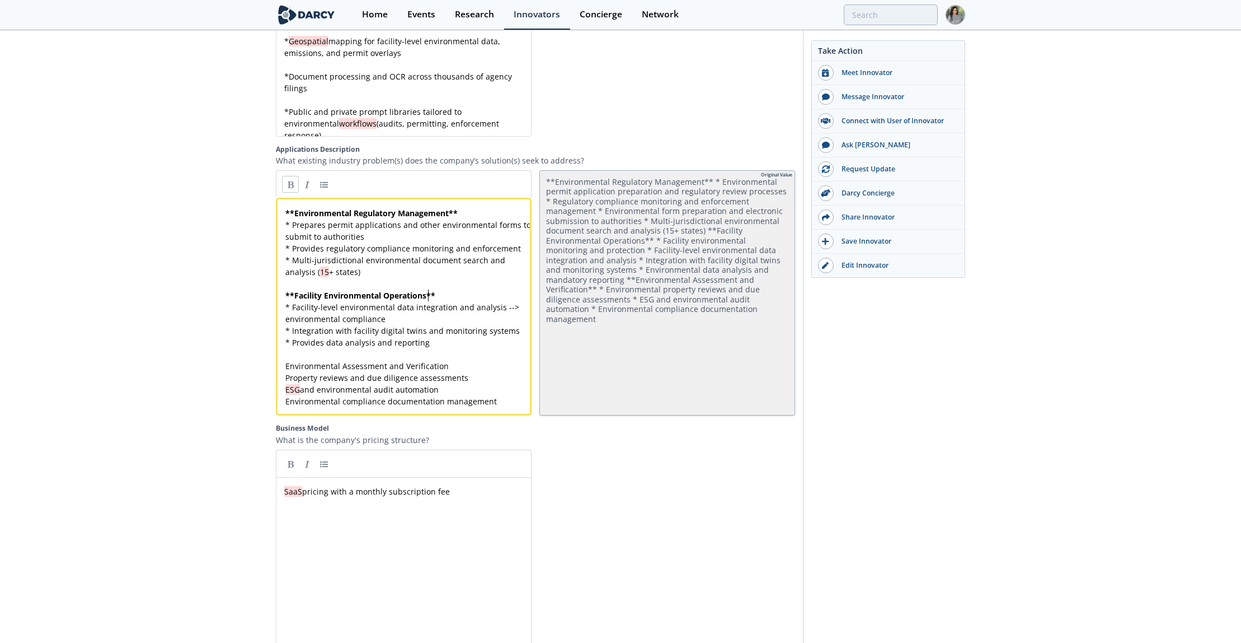
click at [302, 366] on span "Environmental Assessment and Verification" at bounding box center [366, 365] width 163 height 11
type textarea "Environmental Assessment and Verification"
drag, startPoint x: 443, startPoint y: 365, endPoint x: 280, endPoint y: 364, distance: 162.9
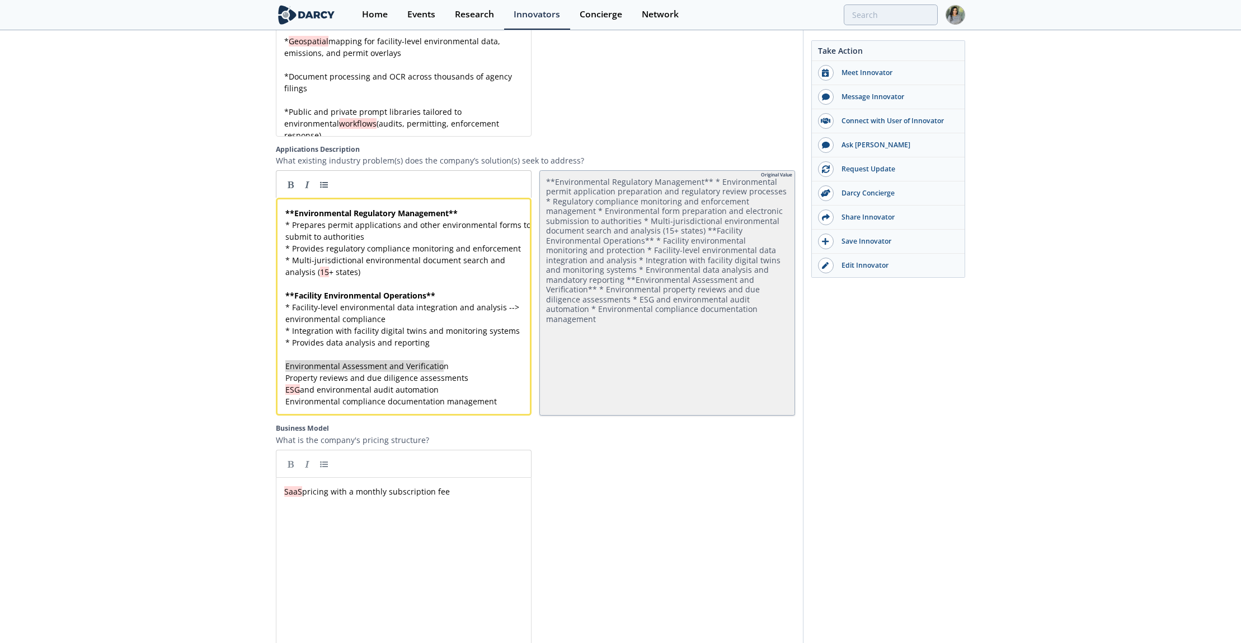
click at [283, 194] on div at bounding box center [404, 183] width 256 height 27
click at [287, 183] on link at bounding box center [290, 184] width 17 height 17
click at [450, 405] on div "xxxxxxxxxx ** Environmental Regulatory Management ** * Prepares permit applicat…" at bounding box center [410, 313] width 254 height 212
click at [480, 370] on pre "** Environmental Assessment and Verification **" at bounding box center [410, 366] width 254 height 12
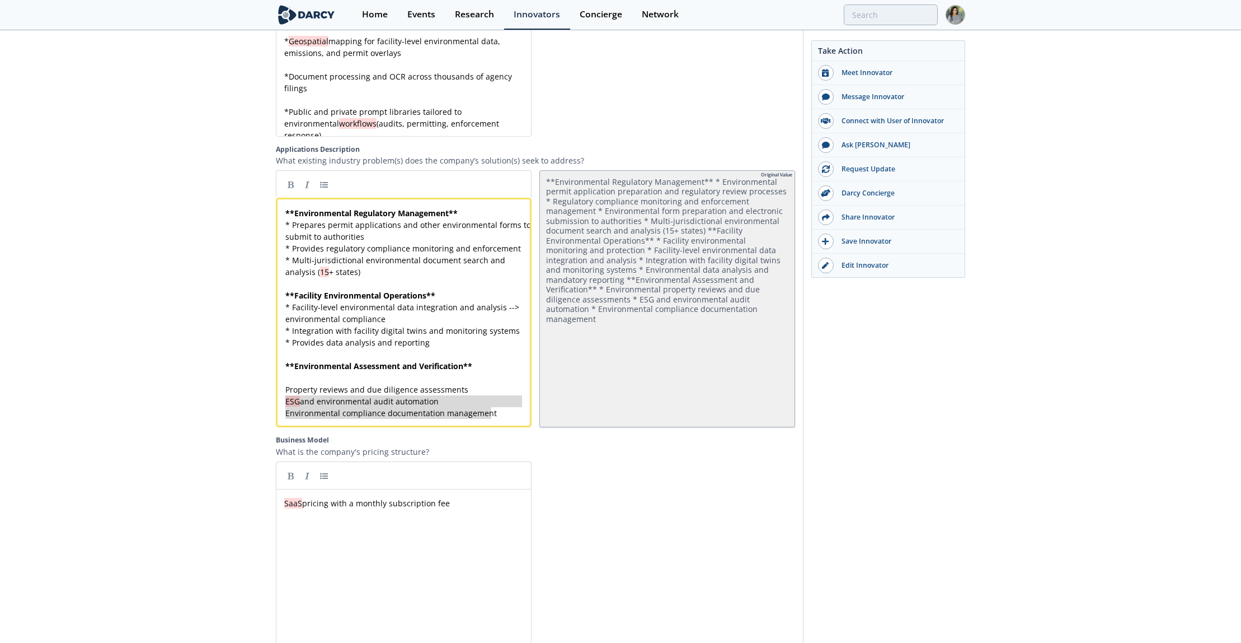
type textarea "Property reviews and due diligence assessments ESG and environmental audit auto…"
drag, startPoint x: 494, startPoint y: 412, endPoint x: 276, endPoint y: 387, distance: 219.2
click at [322, 190] on link at bounding box center [324, 184] width 17 height 17
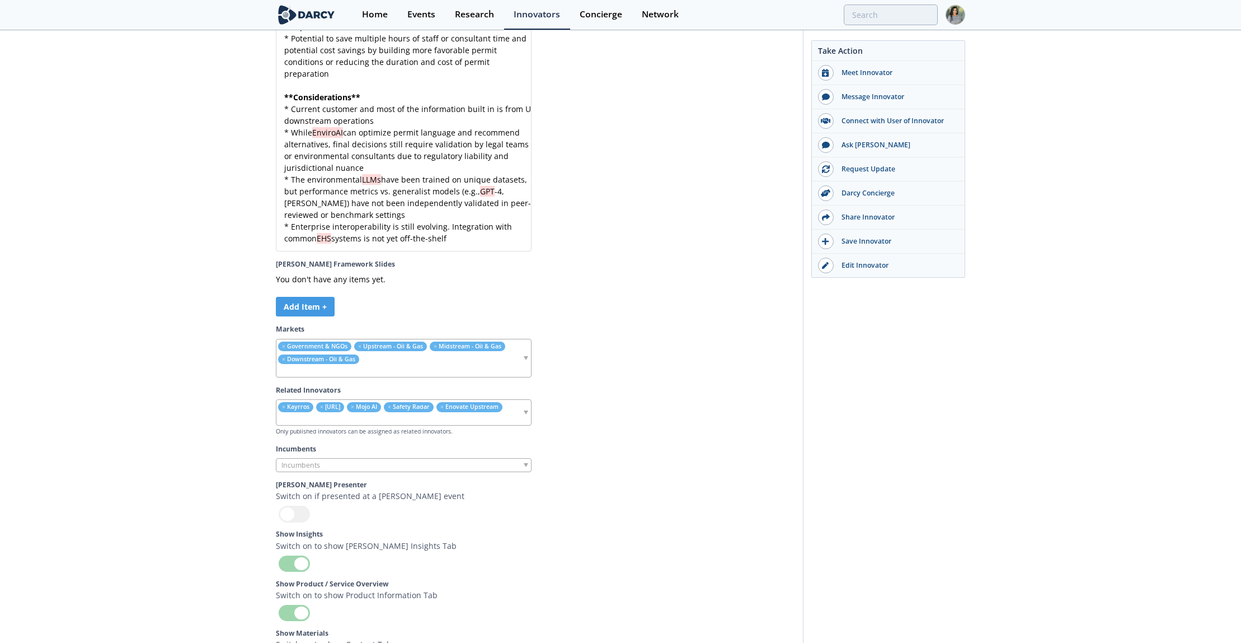
scroll to position [3749, 0]
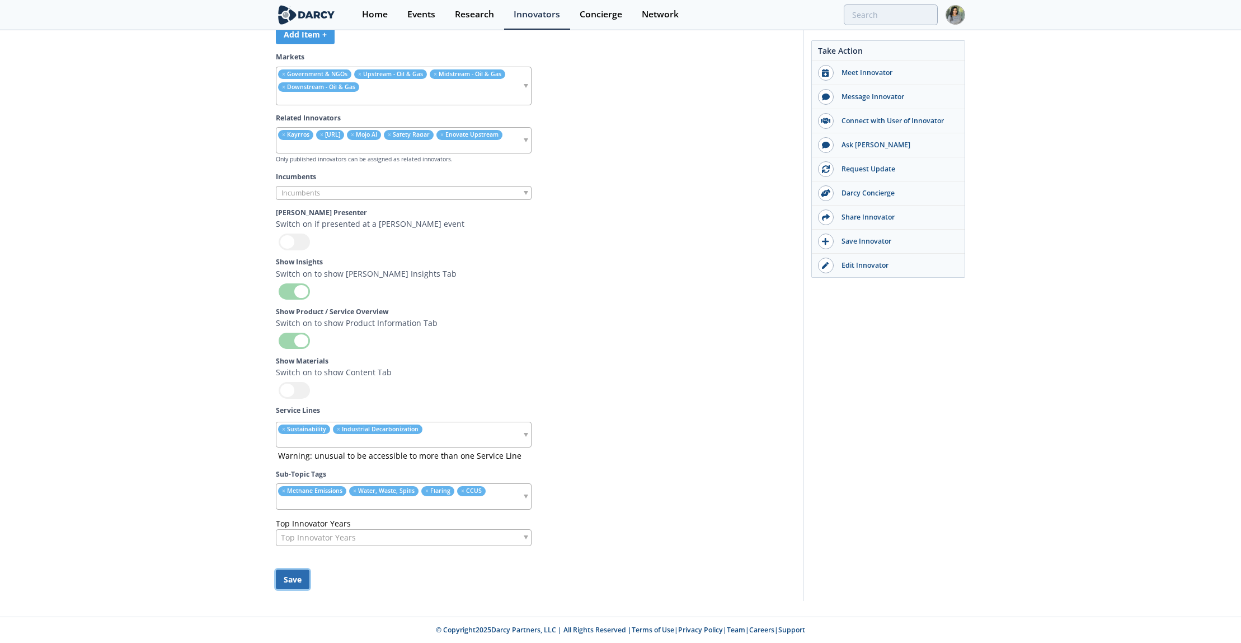
click at [301, 570] on button "Save" at bounding box center [293, 579] width 34 height 20
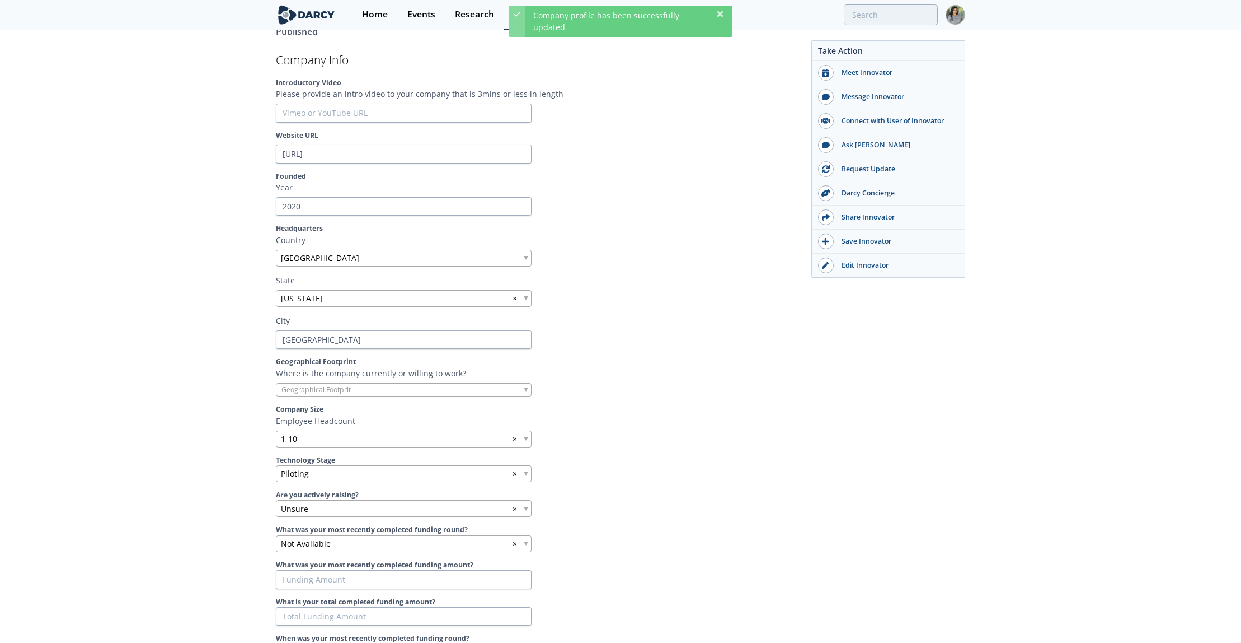
scroll to position [0, 0]
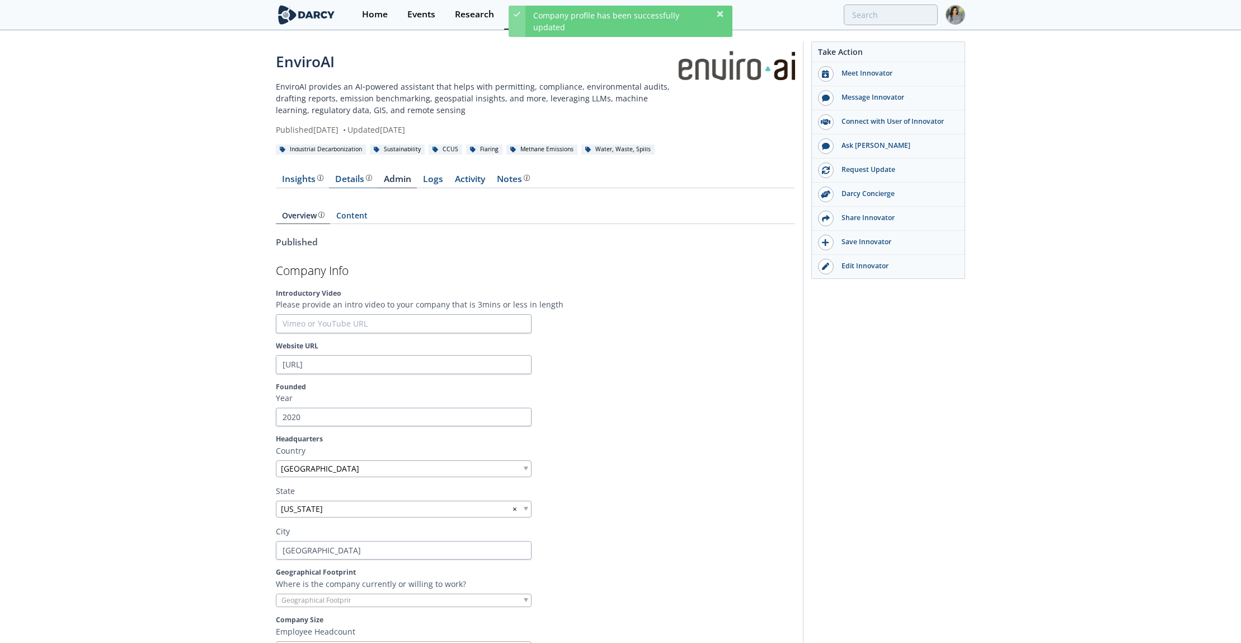
click at [345, 177] on div "Details" at bounding box center [353, 179] width 37 height 9
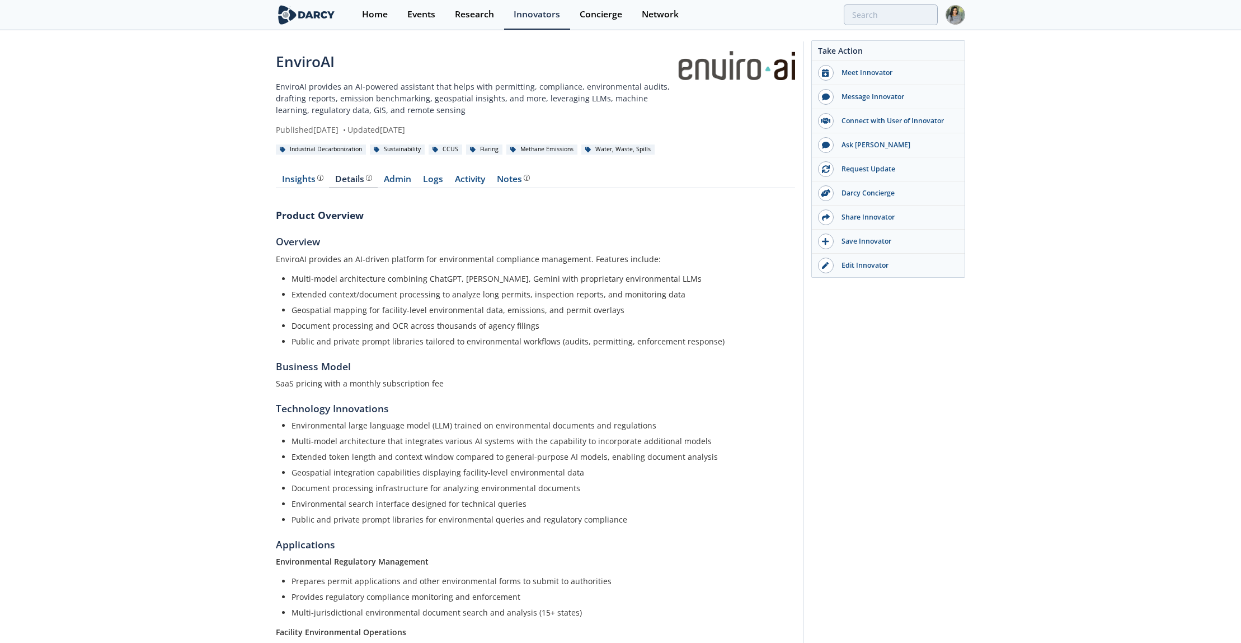
scroll to position [194, 0]
